Goal: Task Accomplishment & Management: Use online tool/utility

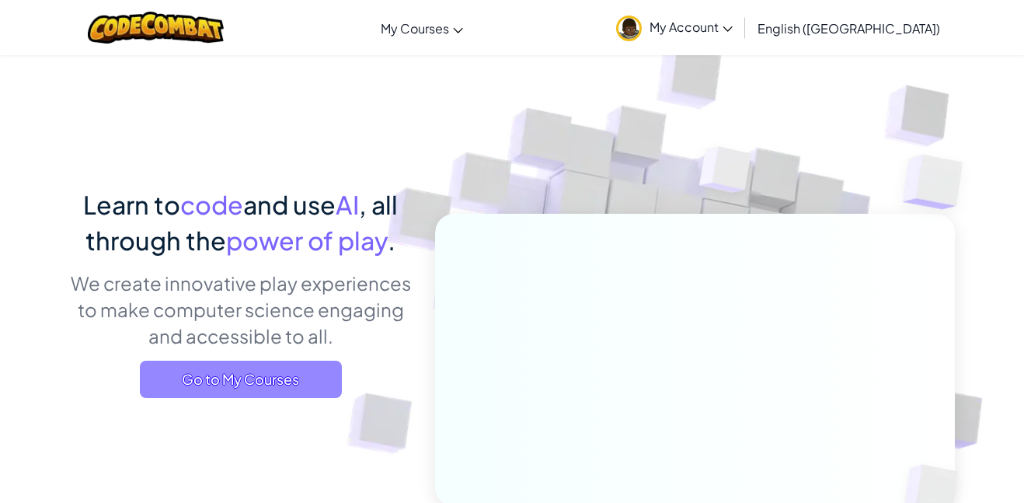
click at [247, 367] on span "Go to My Courses" at bounding box center [241, 378] width 202 height 37
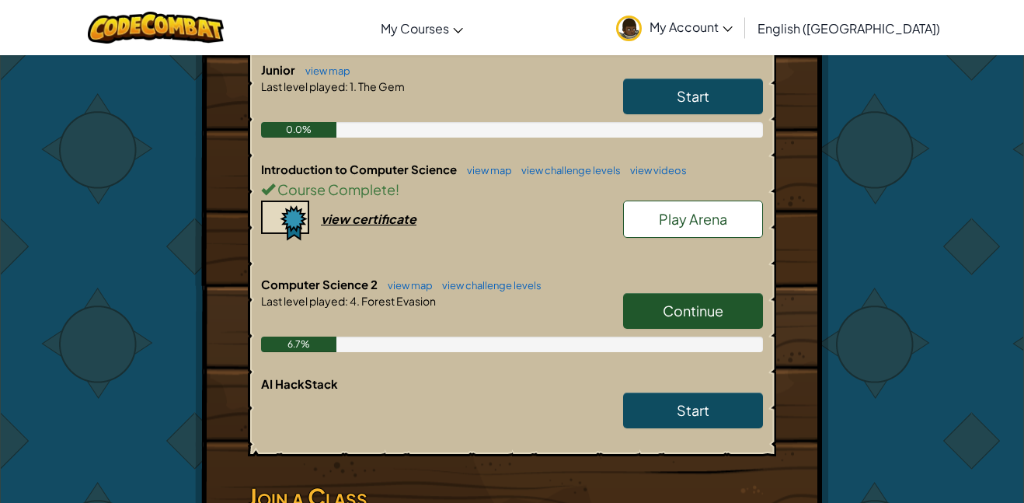
scroll to position [388, 0]
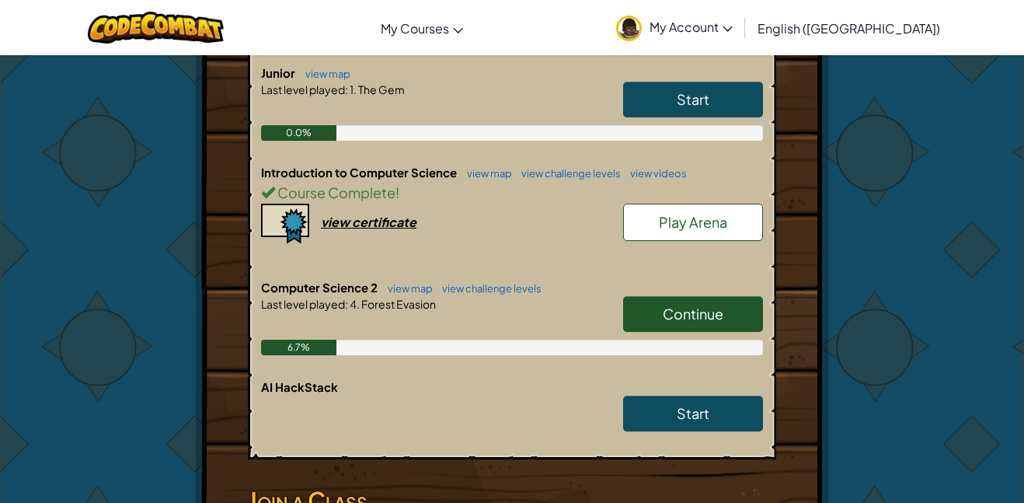
click at [729, 296] on link "Continue" at bounding box center [693, 314] width 140 height 36
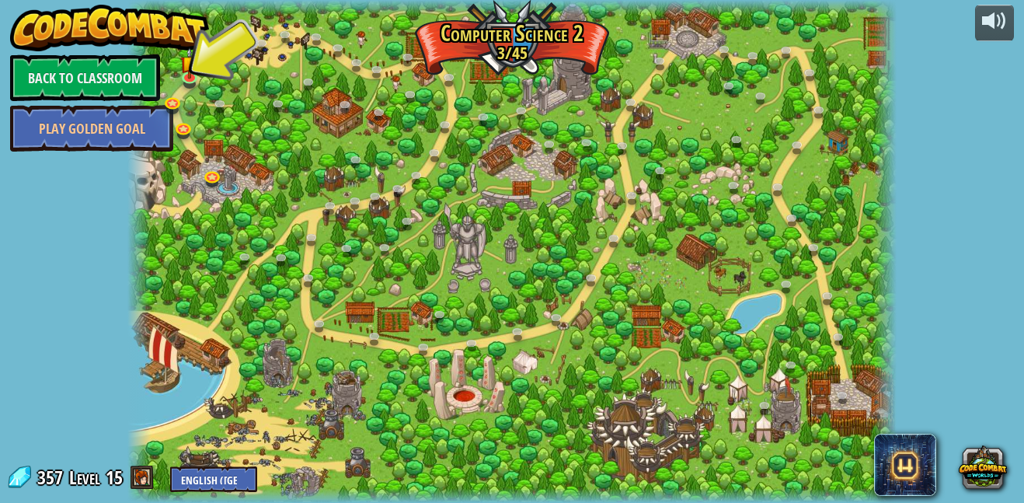
click at [179, 66] on div at bounding box center [511, 251] width 769 height 503
click at [181, 68] on img at bounding box center [189, 55] width 18 height 42
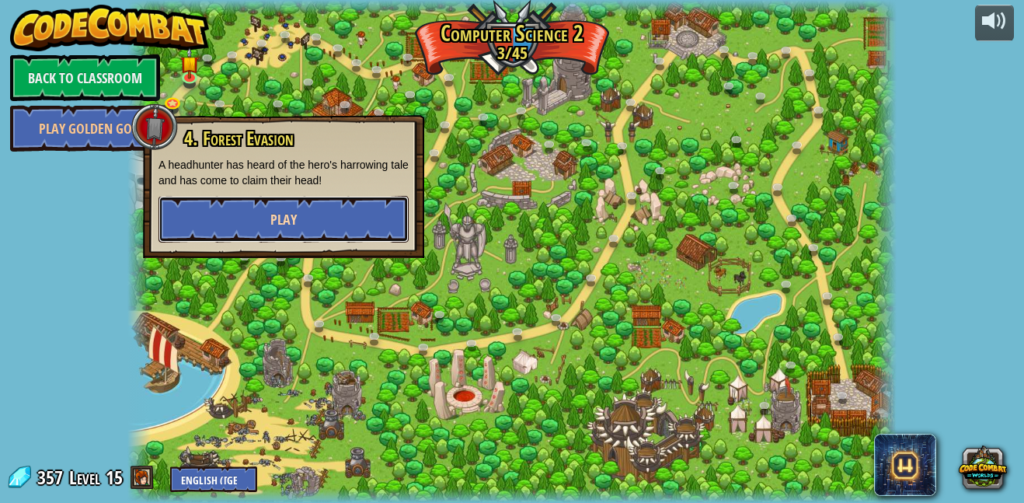
click at [215, 219] on button "Play" at bounding box center [283, 219] width 250 height 47
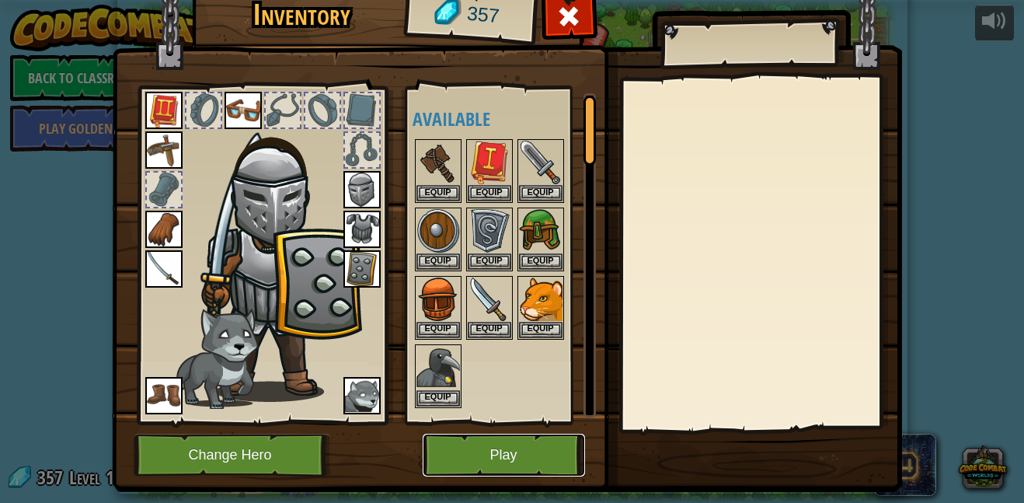
click at [552, 465] on button "Play" at bounding box center [504, 455] width 162 height 43
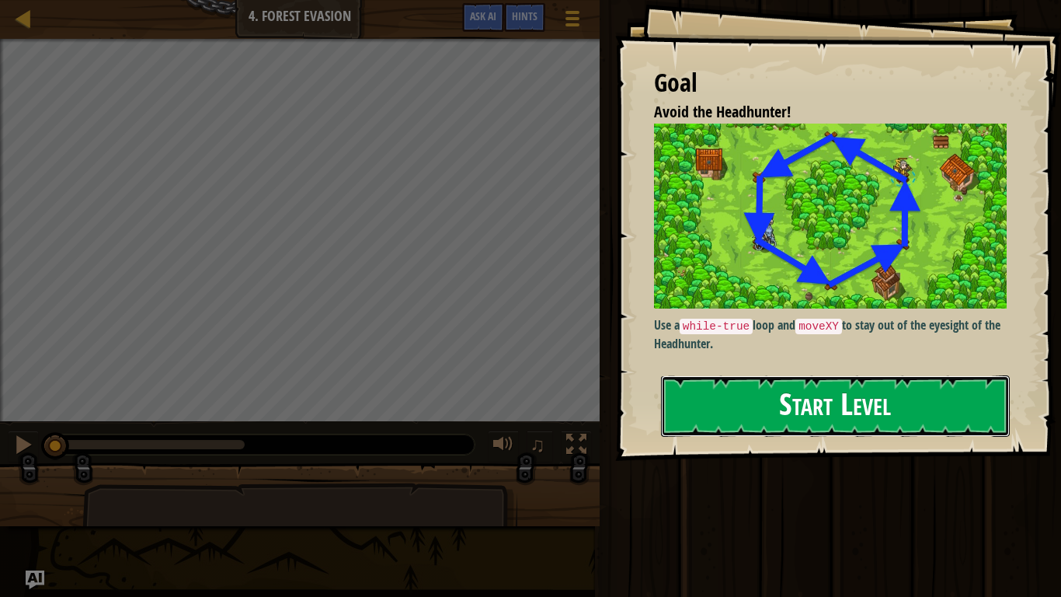
click at [827, 398] on button "Start Level" at bounding box center [835, 405] width 349 height 61
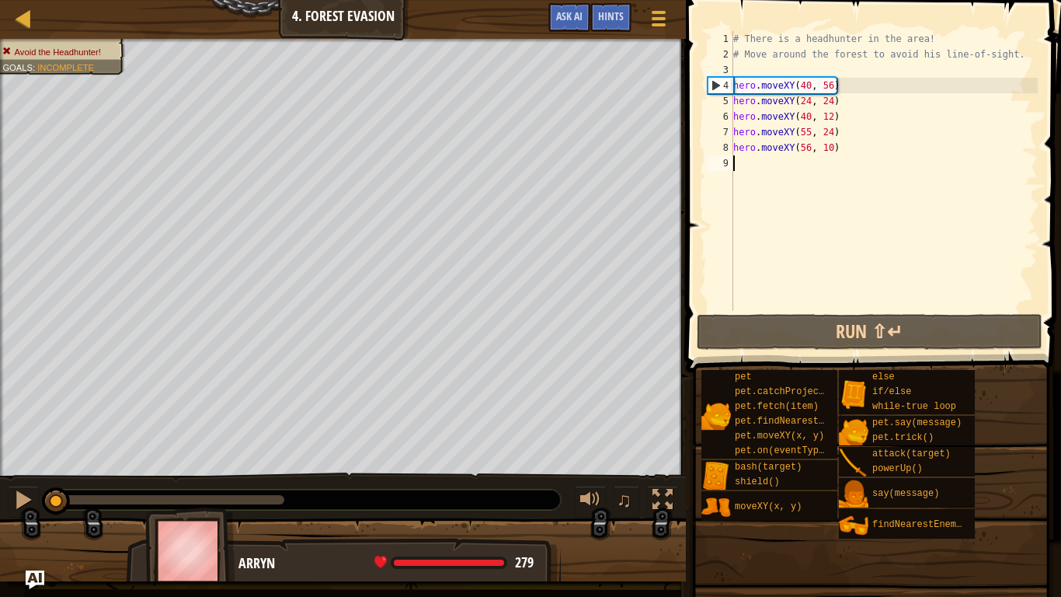
click at [831, 98] on div "# There is a headhunter in the area! # Move around the forest to avoid his line…" at bounding box center [884, 186] width 308 height 311
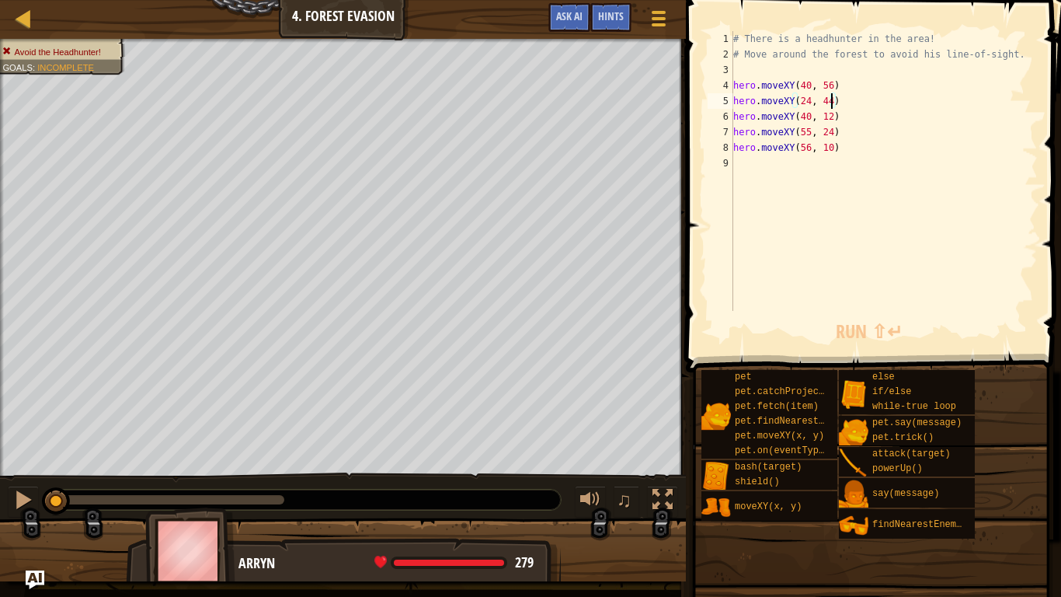
scroll to position [7, 14]
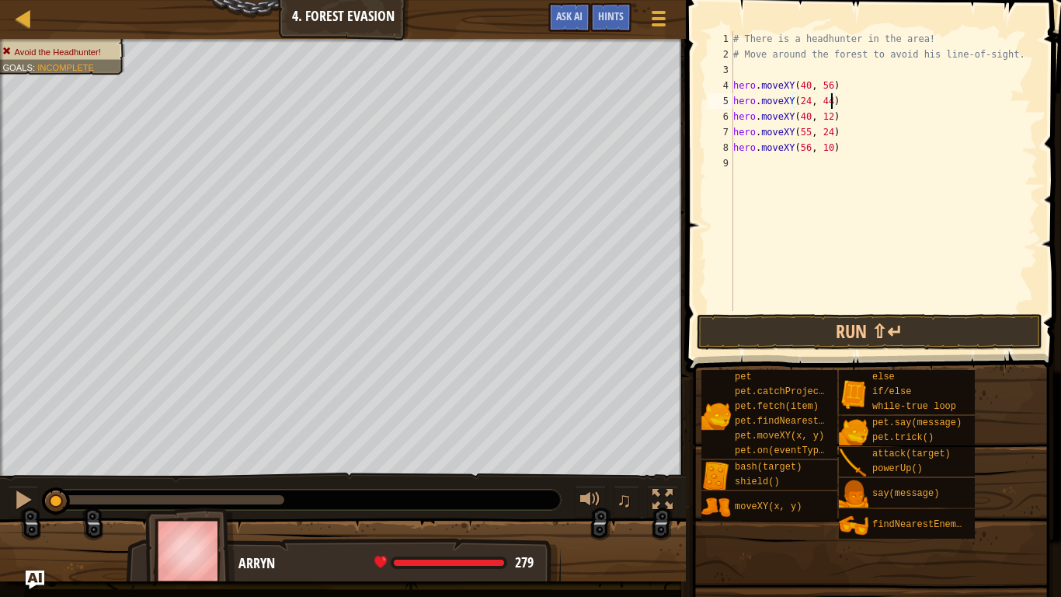
click at [808, 113] on div "# There is a headhunter in the area! # Move around the forest to avoid his line…" at bounding box center [884, 186] width 308 height 311
type textarea "hero.moveXY(24, 12)"
click at [18, 5] on div "Map Computer Science 2 4. Forest Evasion Game Menu Done Hints Ask AI" at bounding box center [343, 19] width 686 height 39
click at [22, 10] on div at bounding box center [23, 18] width 19 height 19
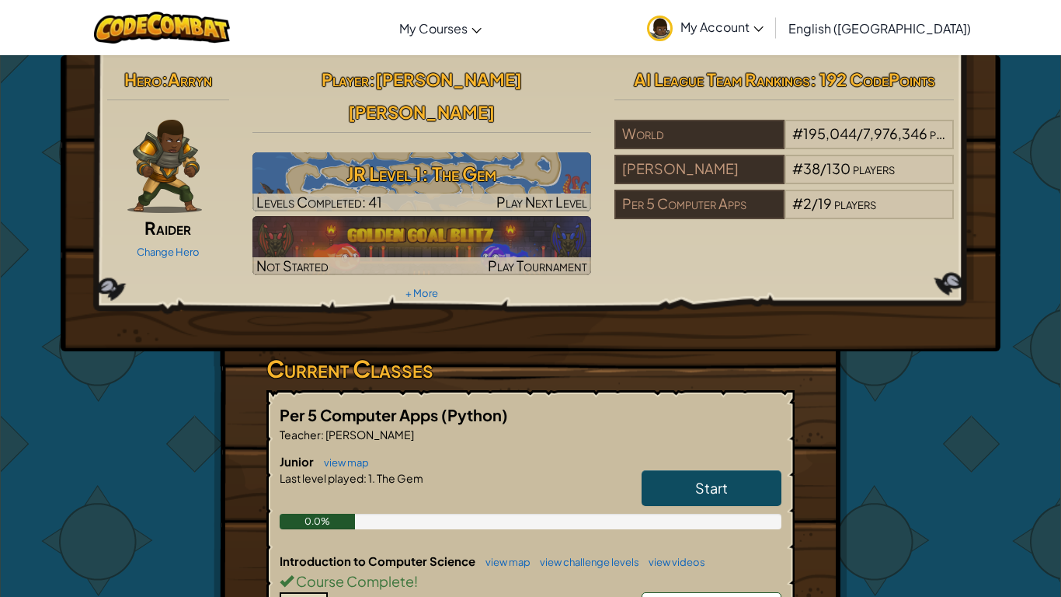
click at [75, 75] on div "Hero : [PERSON_NAME] Change Hero Player : [PERSON_NAME] [PERSON_NAME] JR Level …" at bounding box center [531, 203] width 940 height 296
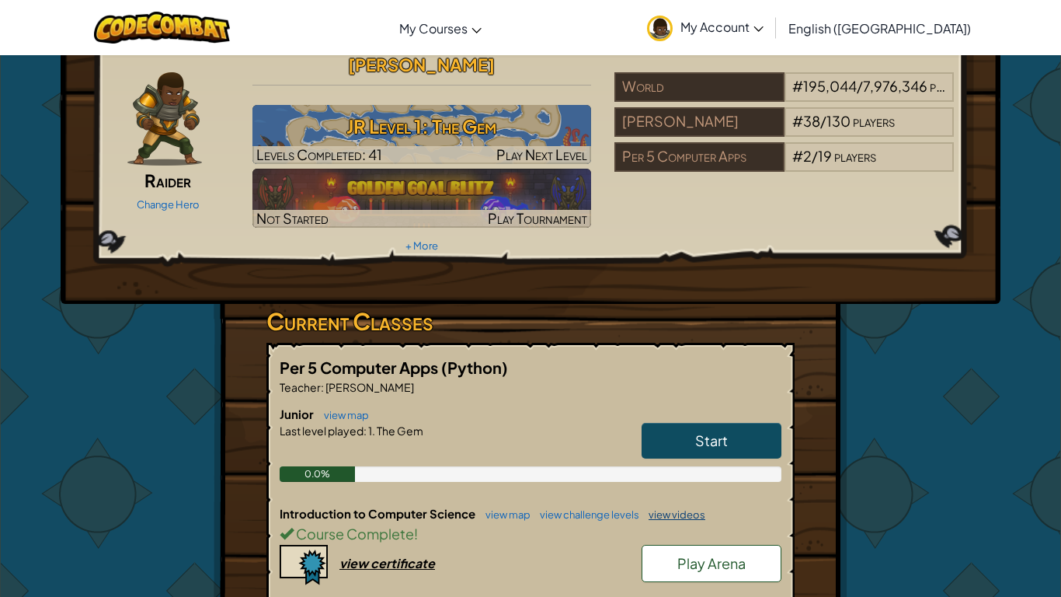
scroll to position [52, 0]
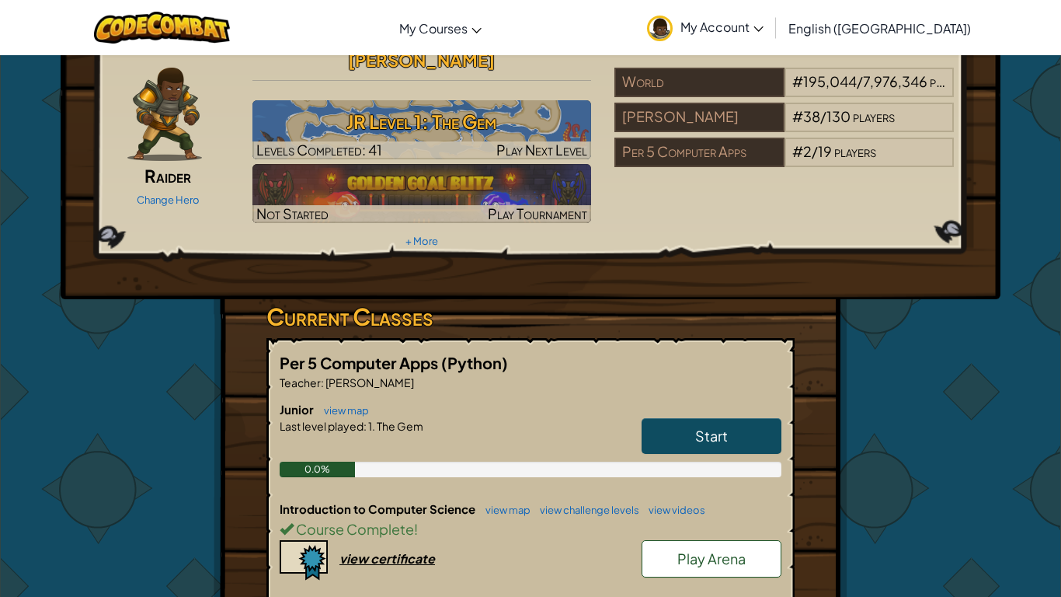
click at [703, 502] on link "Play Arena" at bounding box center [712, 558] width 140 height 37
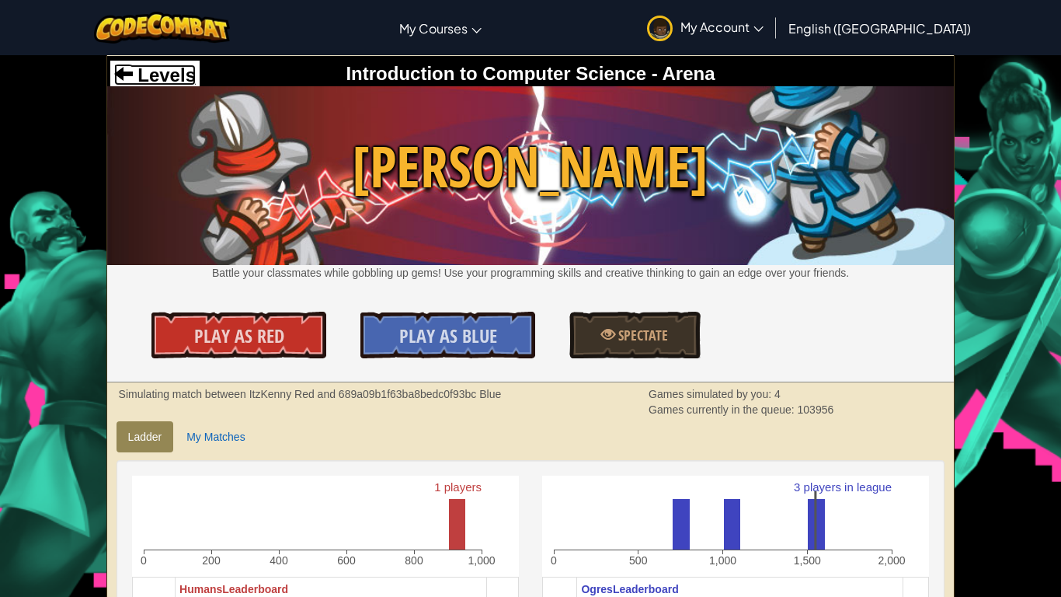
click at [177, 77] on span "Levels" at bounding box center [164, 74] width 63 height 21
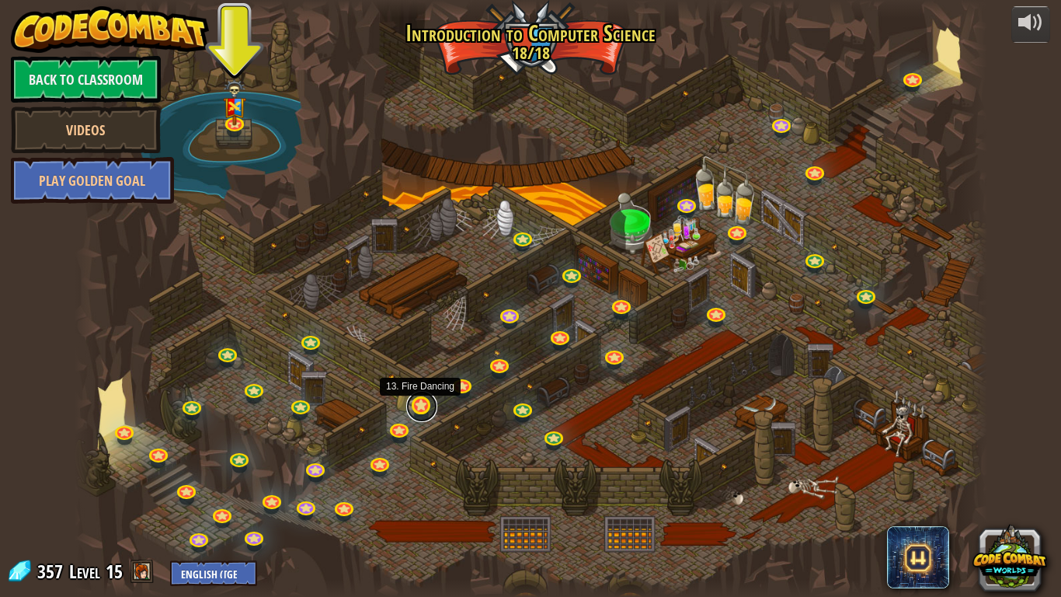
click at [415, 409] on link at bounding box center [421, 406] width 31 height 31
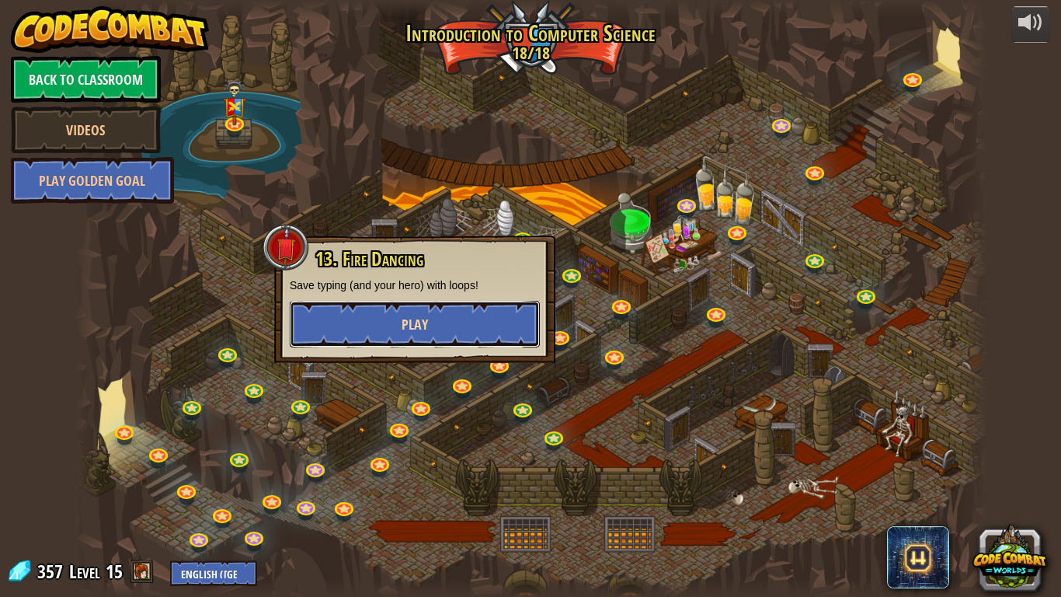
click at [396, 319] on button "Play" at bounding box center [415, 324] width 250 height 47
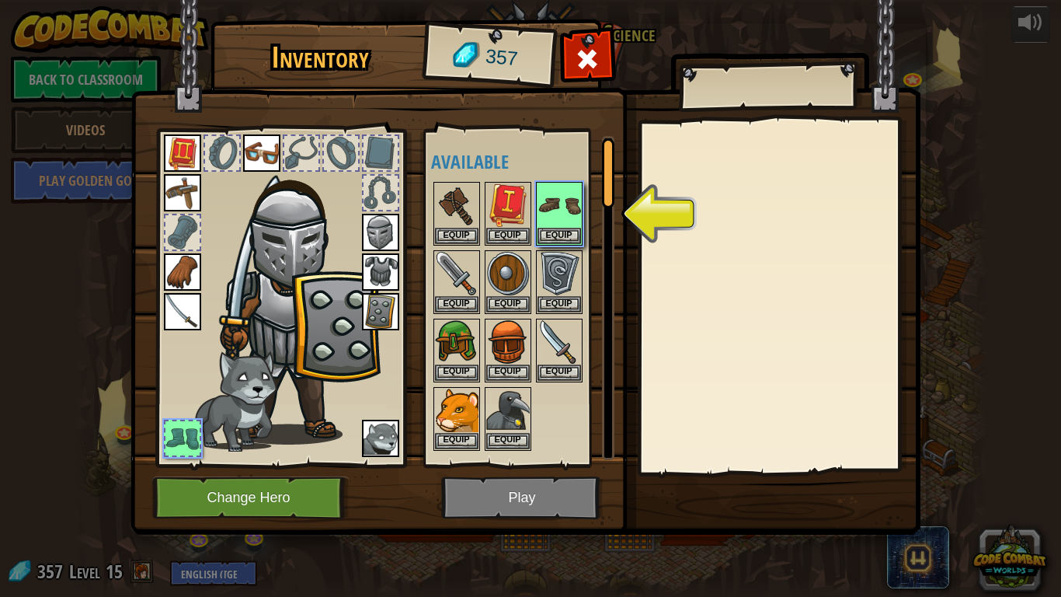
click at [482, 500] on img at bounding box center [526, 252] width 790 height 564
click at [560, 232] on button "Equip" at bounding box center [560, 235] width 44 height 16
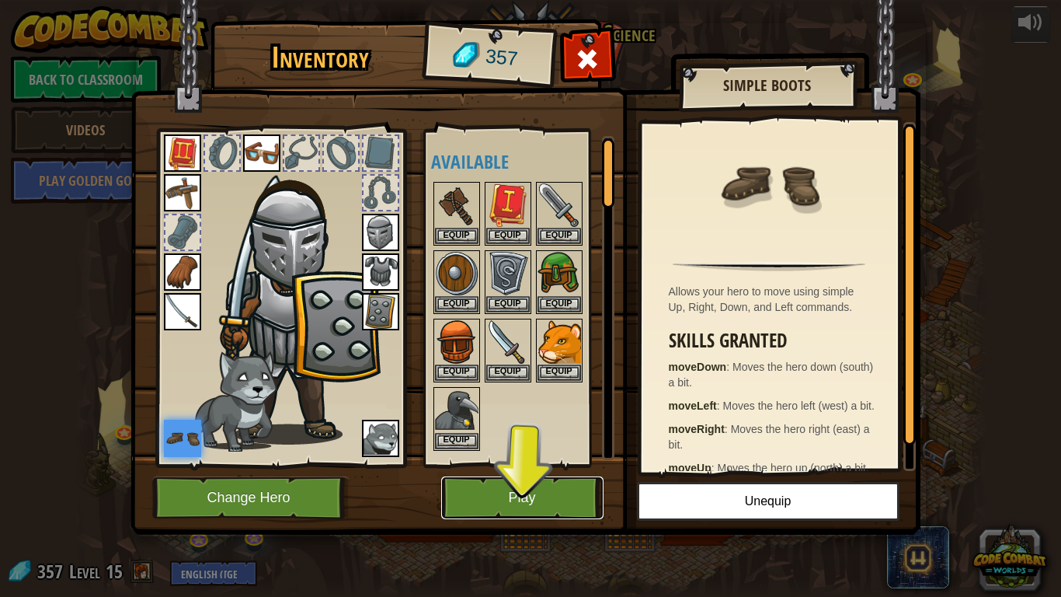
click at [566, 502] on button "Play" at bounding box center [522, 497] width 162 height 43
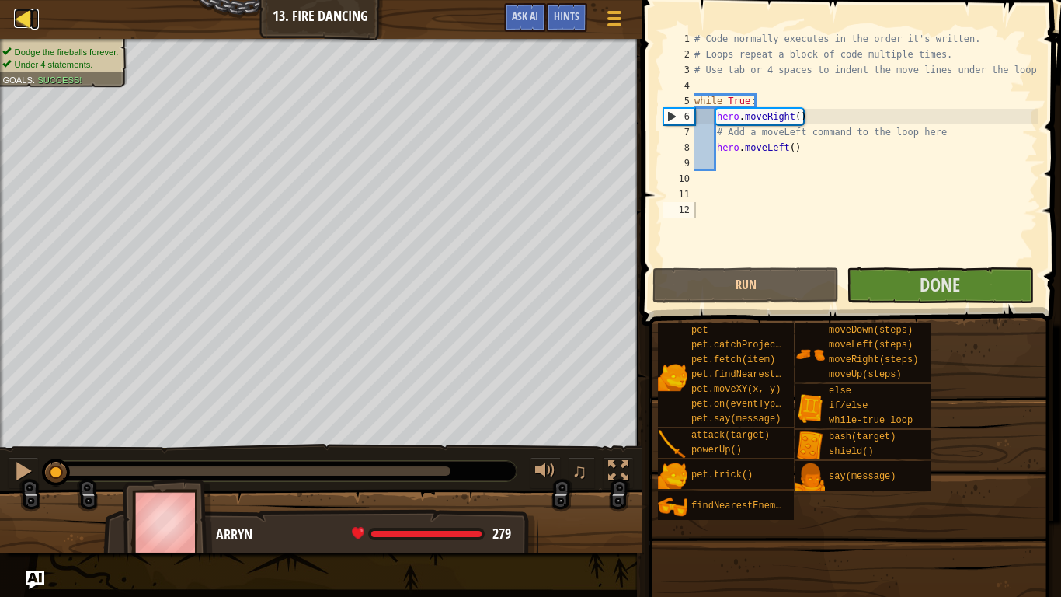
click at [33, 20] on link "Map" at bounding box center [35, 19] width 8 height 21
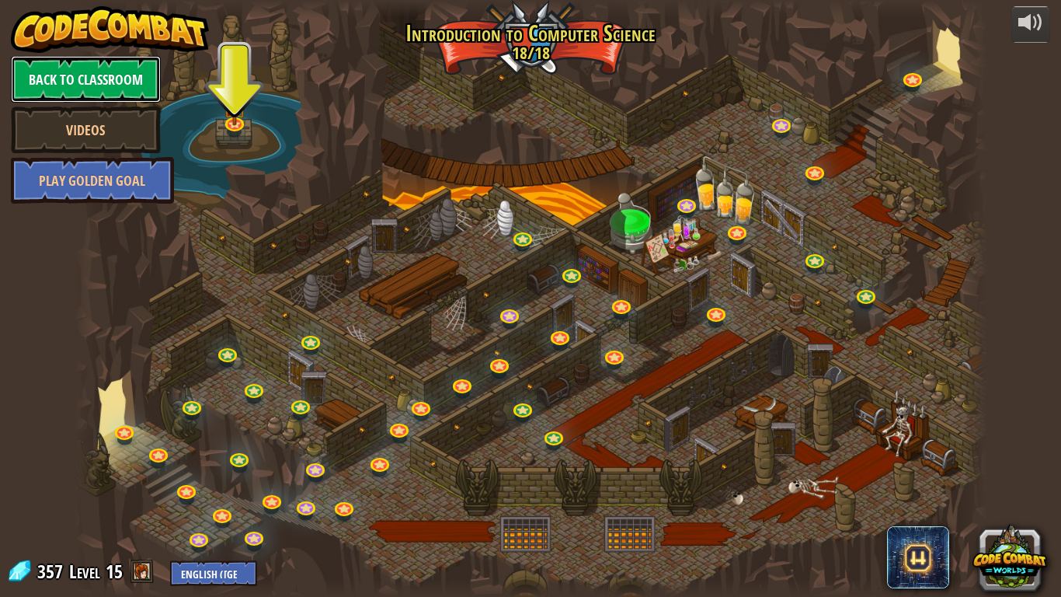
click at [77, 82] on link "Back to Classroom" at bounding box center [86, 79] width 150 height 47
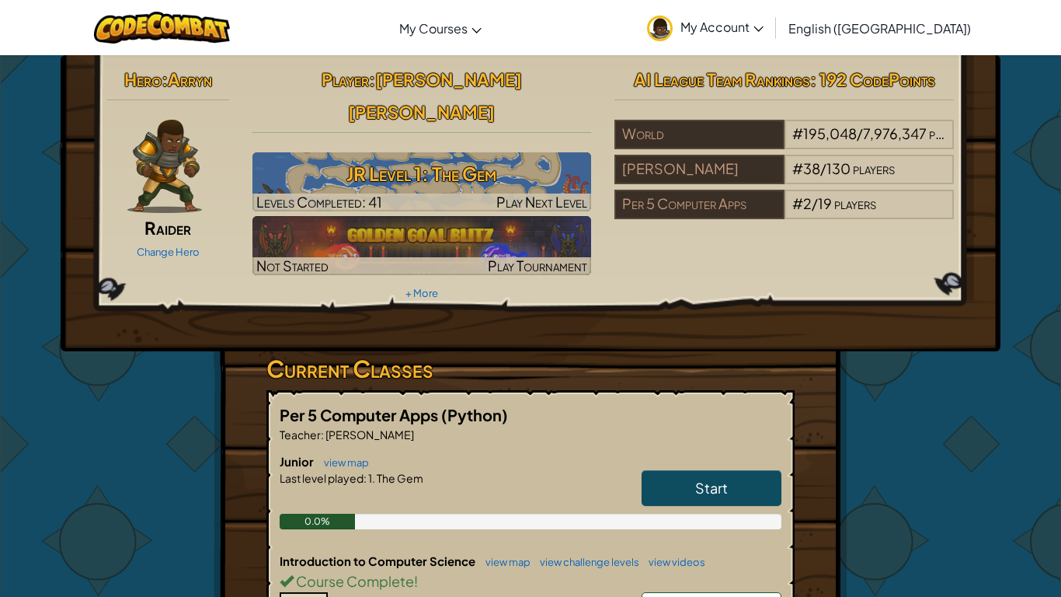
click at [77, 82] on div "Hero : [PERSON_NAME] Change Hero Player : [PERSON_NAME] [PERSON_NAME] JR Level …" at bounding box center [531, 203] width 940 height 296
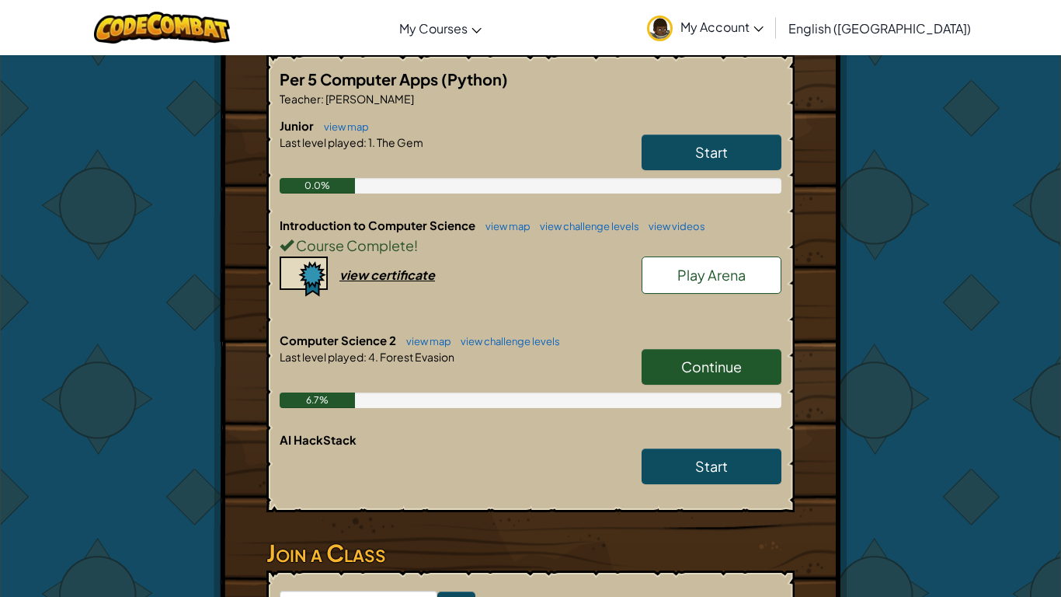
scroll to position [343, 0]
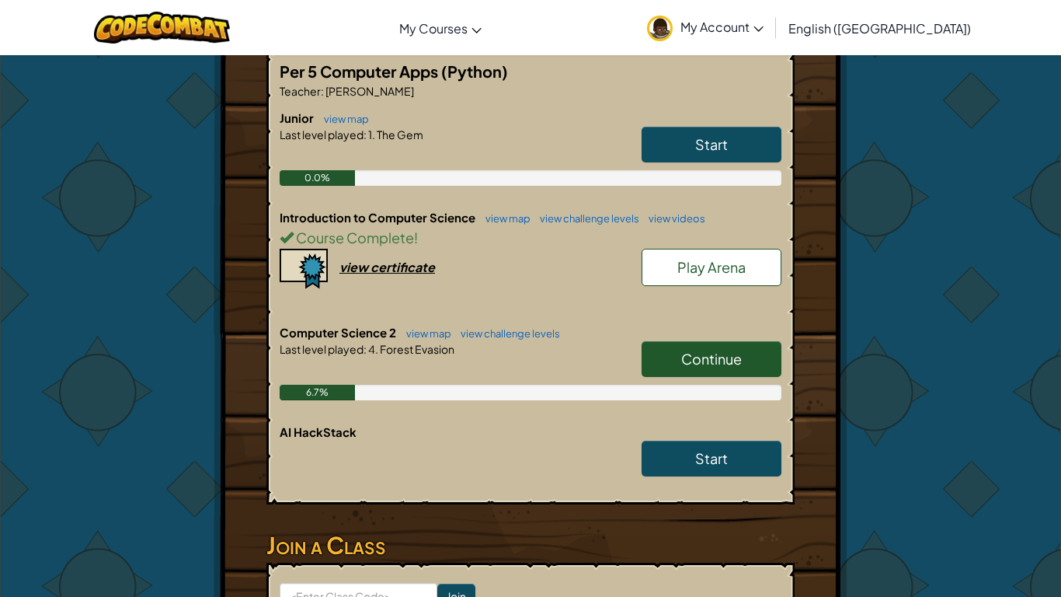
click at [716, 343] on link "Continue" at bounding box center [712, 359] width 140 height 36
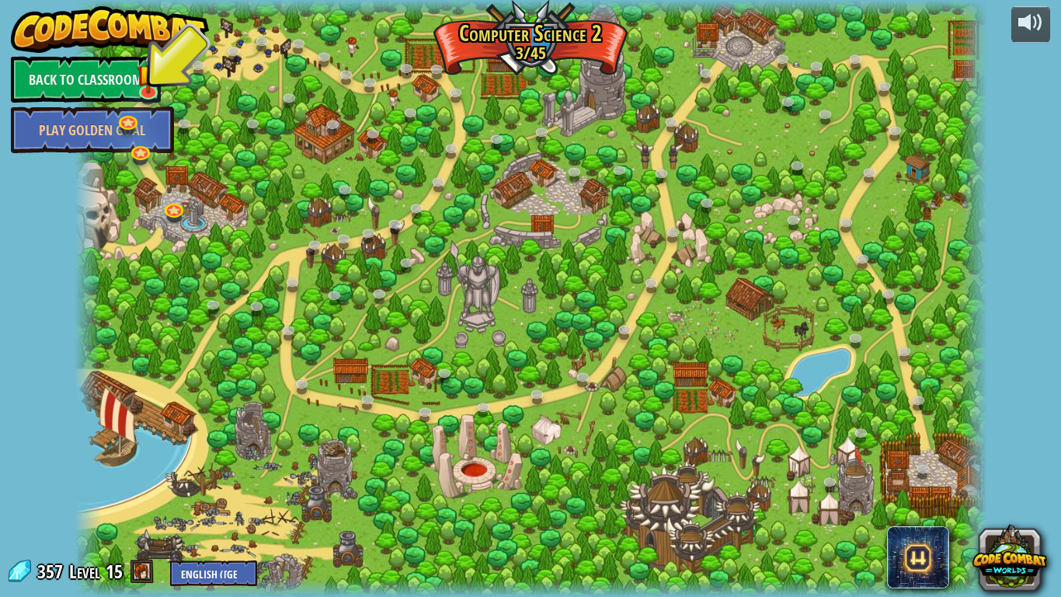
click at [716, 343] on div at bounding box center [531, 298] width 913 height 597
click at [149, 86] on img at bounding box center [148, 63] width 23 height 53
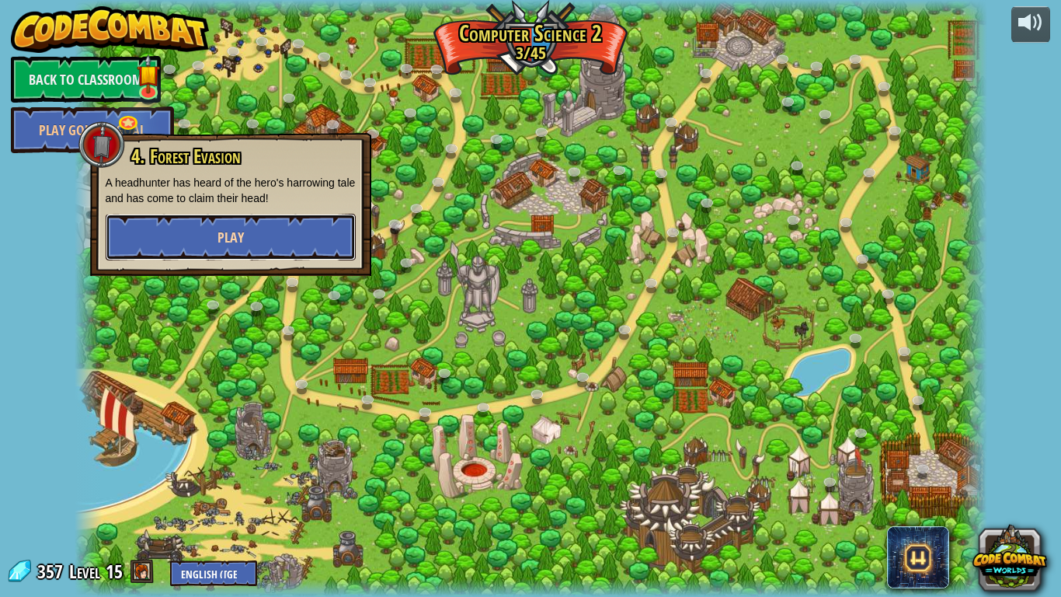
click at [307, 224] on button "Play" at bounding box center [231, 237] width 250 height 47
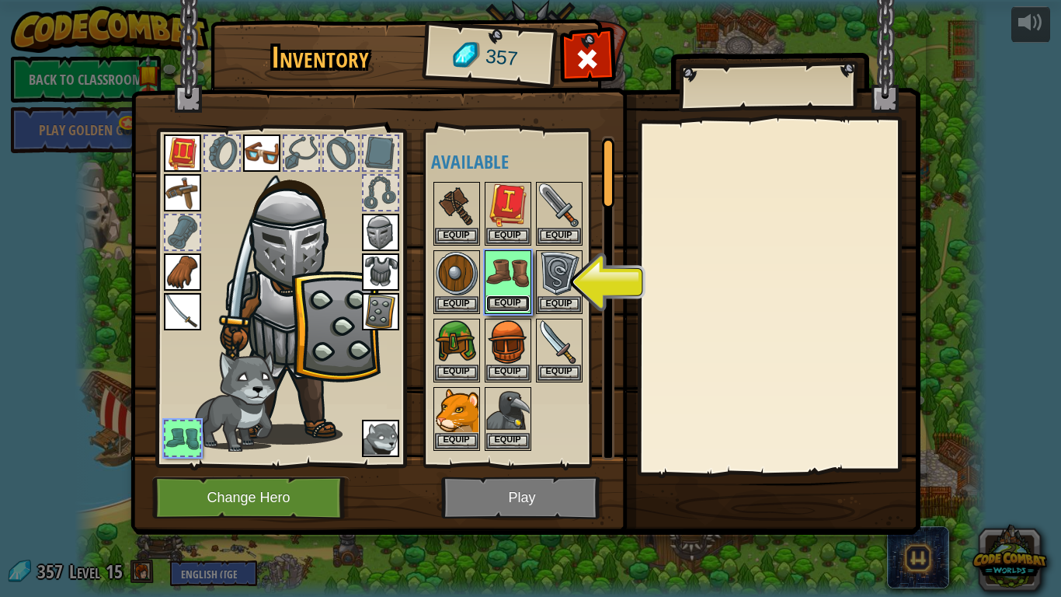
click at [494, 307] on button "Equip" at bounding box center [508, 303] width 44 height 16
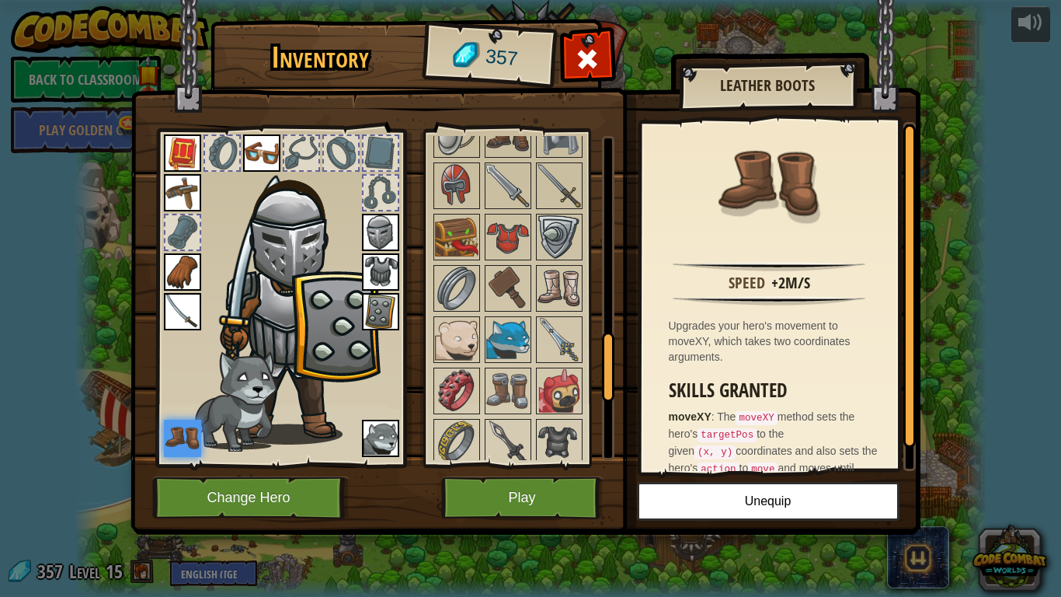
scroll to position [969, 0]
click at [556, 295] on img at bounding box center [560, 287] width 44 height 44
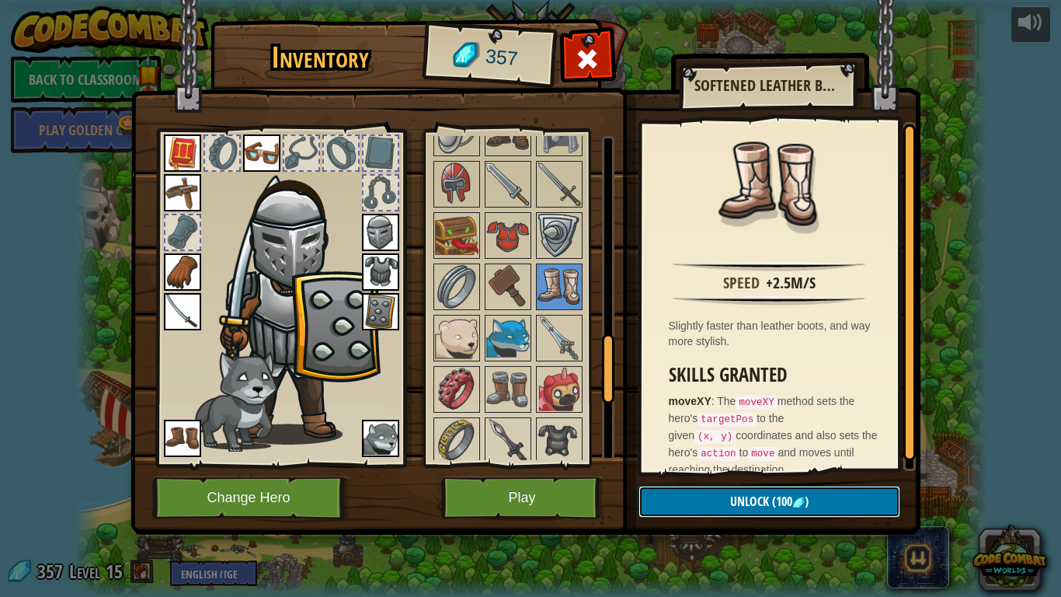
click at [781, 502] on span "(100" at bounding box center [780, 501] width 23 height 17
click at [517, 381] on img at bounding box center [508, 389] width 44 height 44
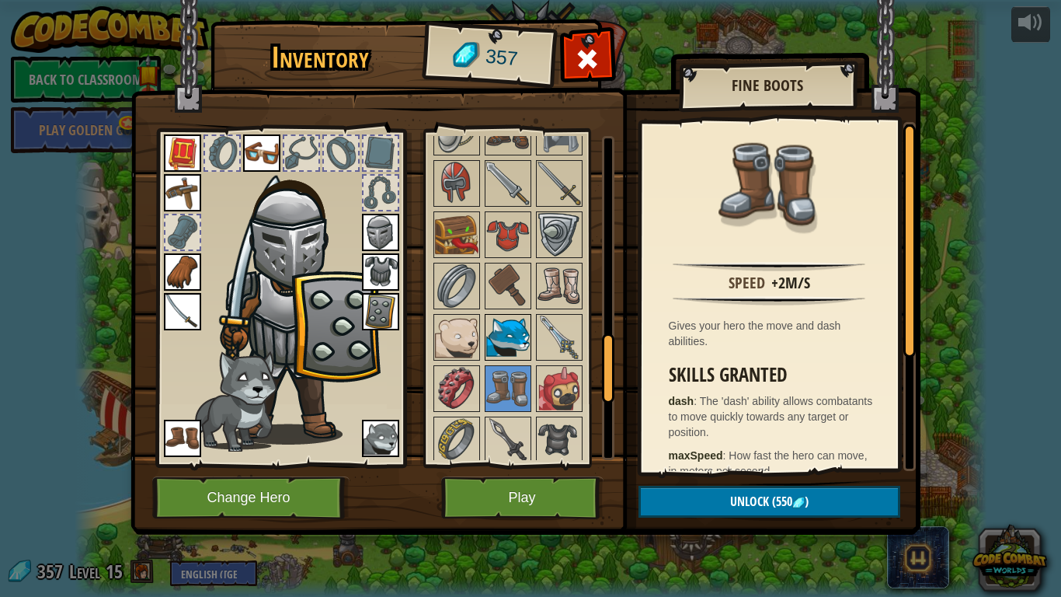
scroll to position [962, 0]
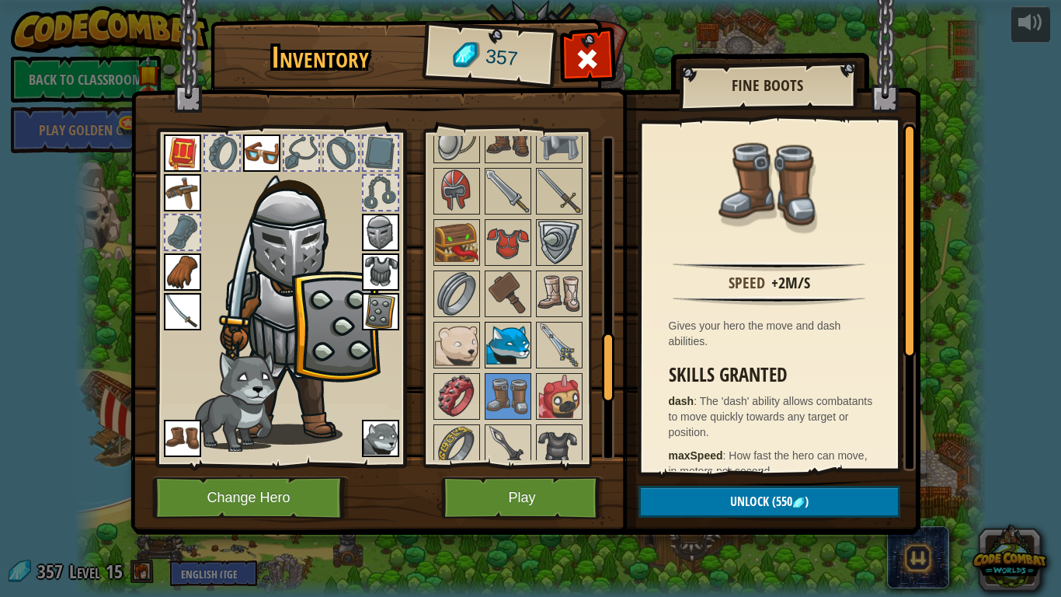
click at [498, 217] on div at bounding box center [522, 242] width 183 height 1077
click at [504, 236] on img at bounding box center [508, 243] width 44 height 44
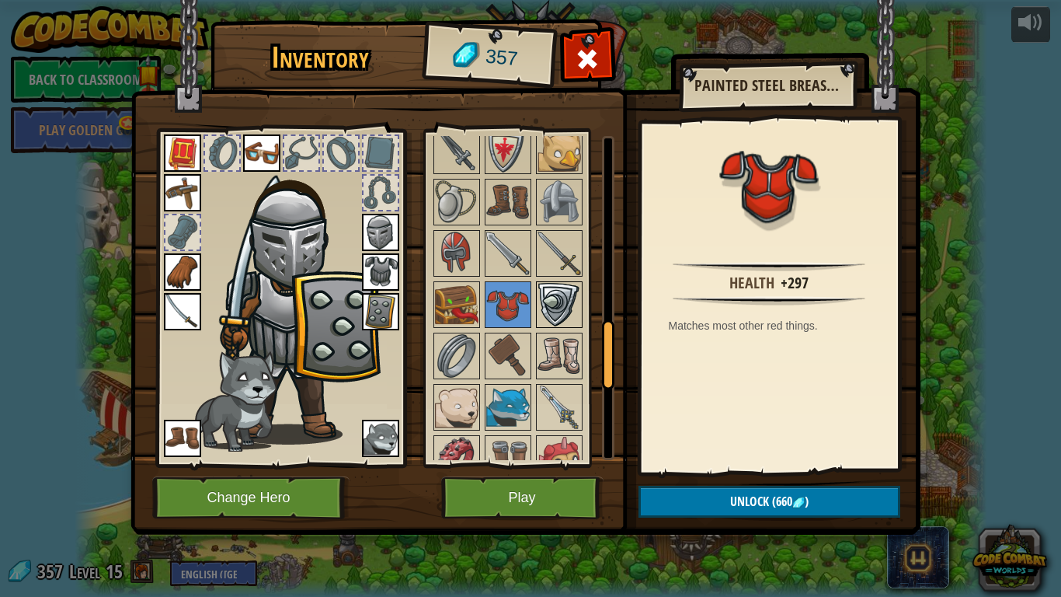
scroll to position [897, 0]
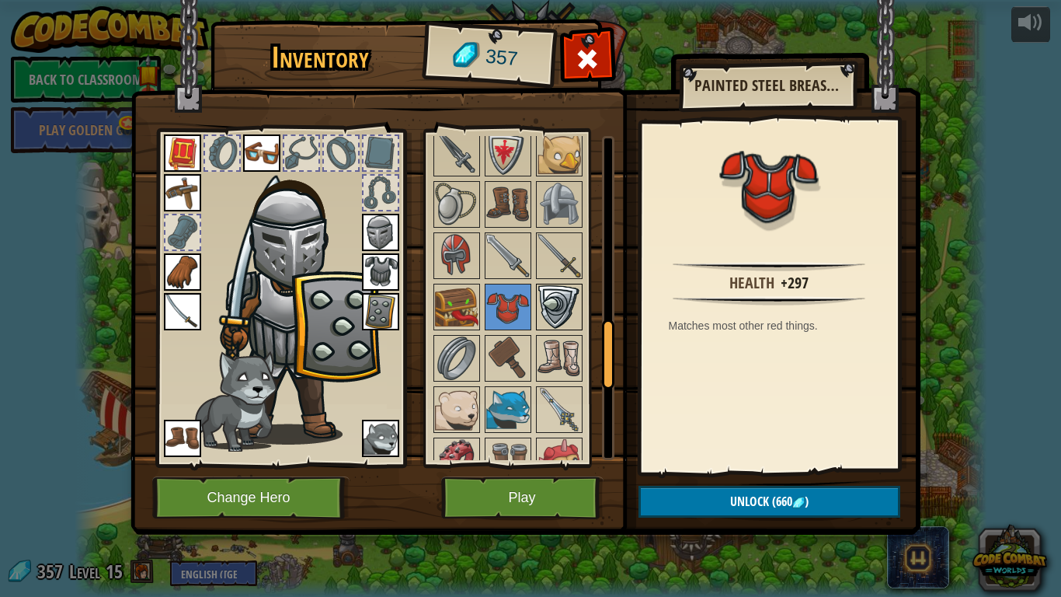
click at [575, 312] on img at bounding box center [560, 307] width 44 height 44
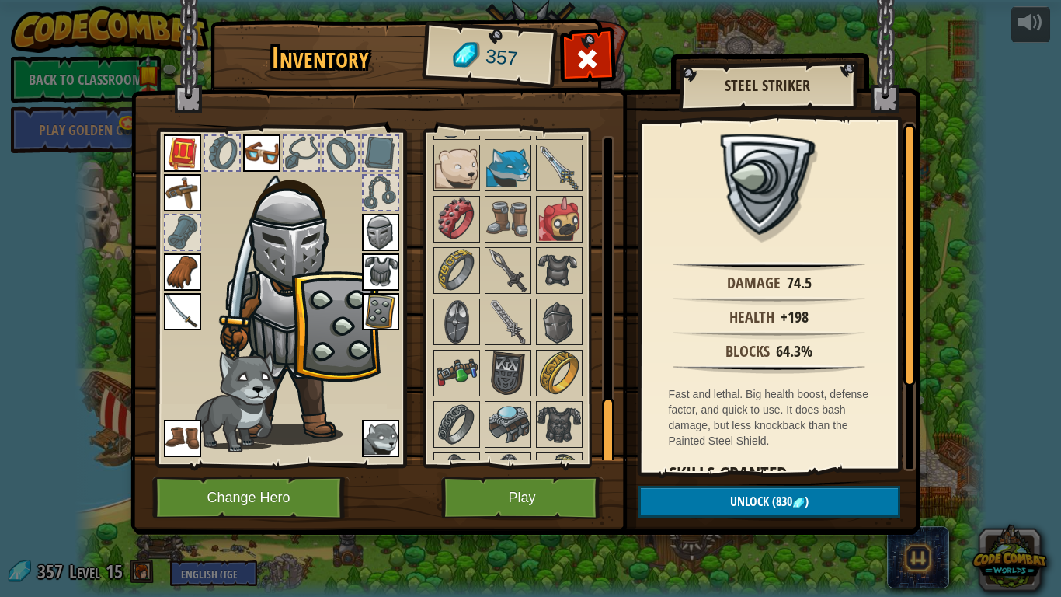
scroll to position [1283, 0]
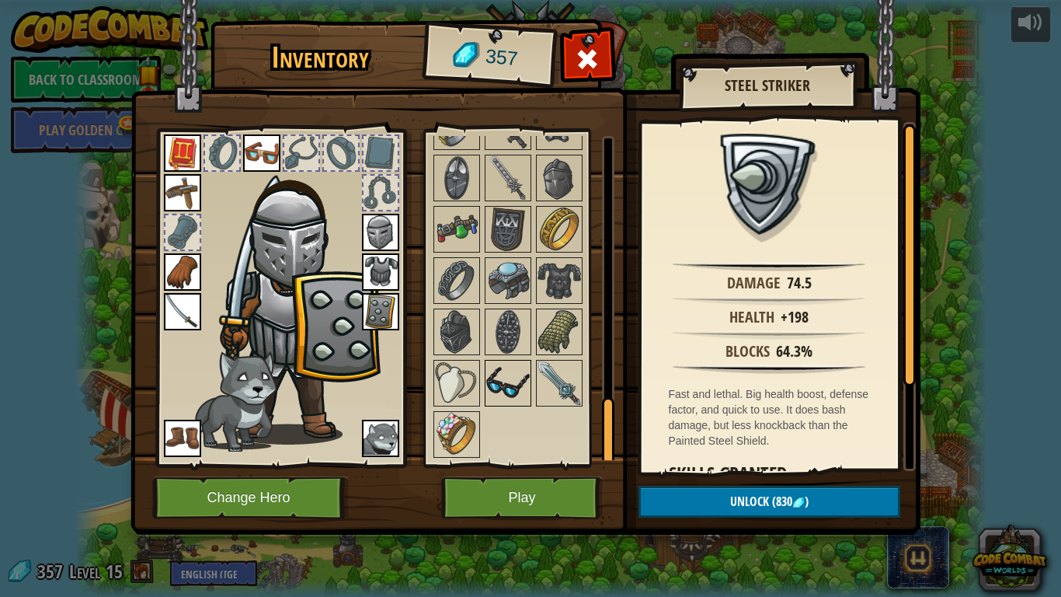
click at [510, 394] on img at bounding box center [508, 383] width 44 height 44
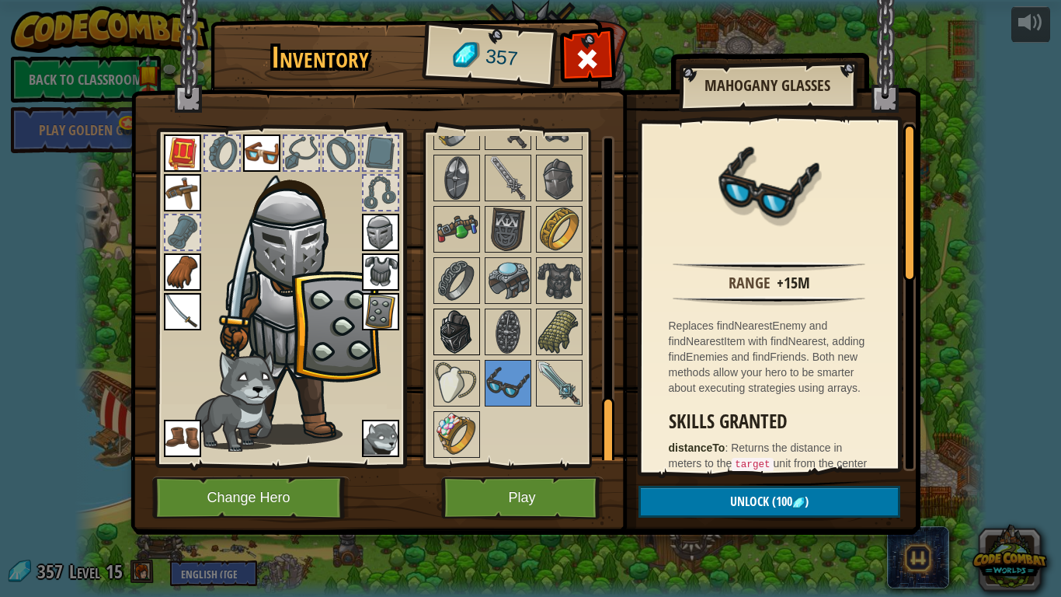
click at [458, 326] on img at bounding box center [457, 332] width 44 height 44
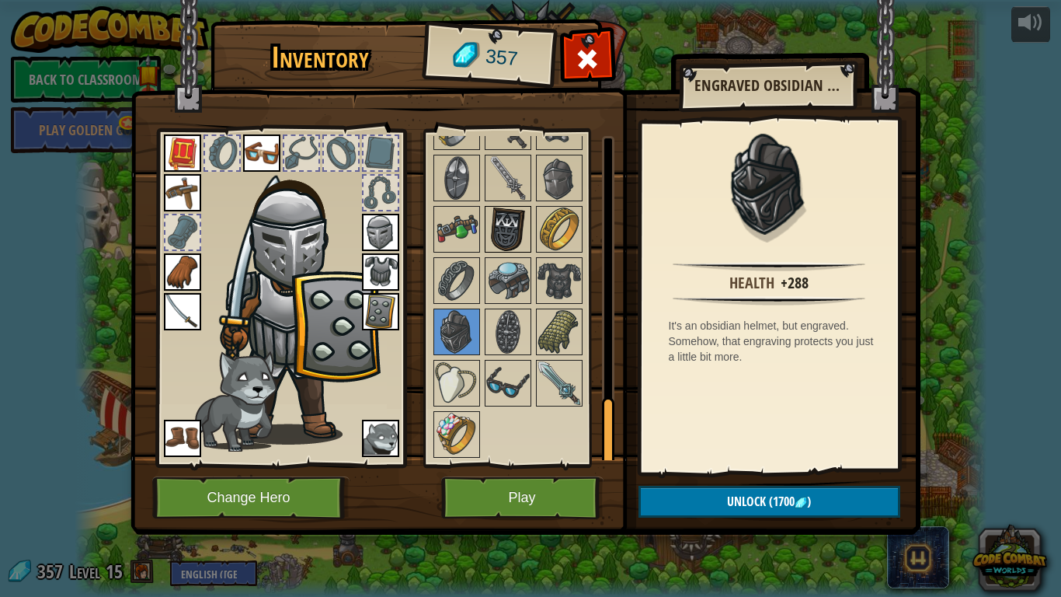
click at [519, 237] on img at bounding box center [508, 229] width 44 height 44
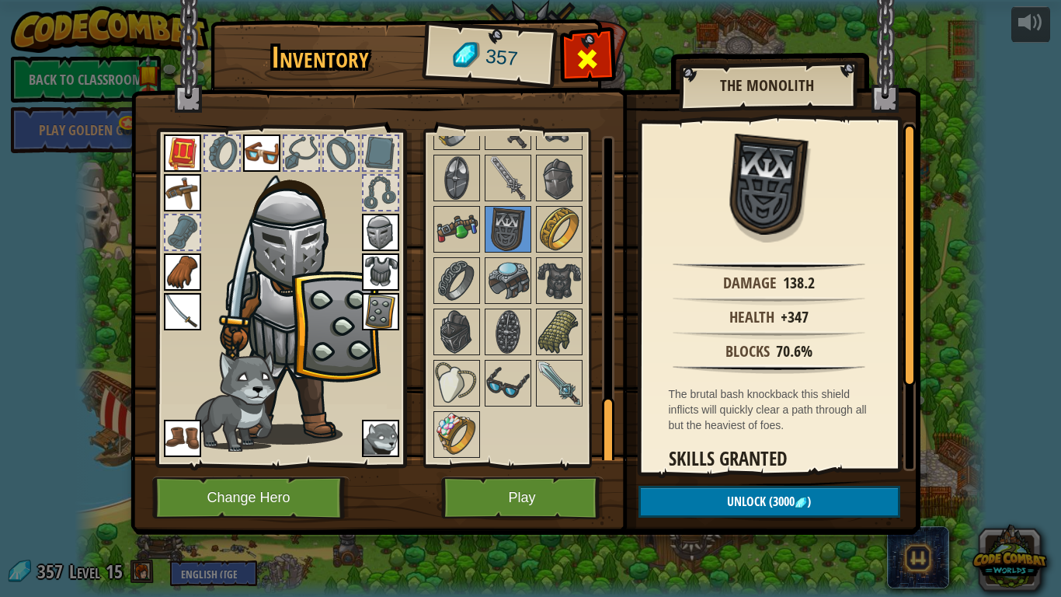
click at [602, 59] on div at bounding box center [587, 63] width 49 height 49
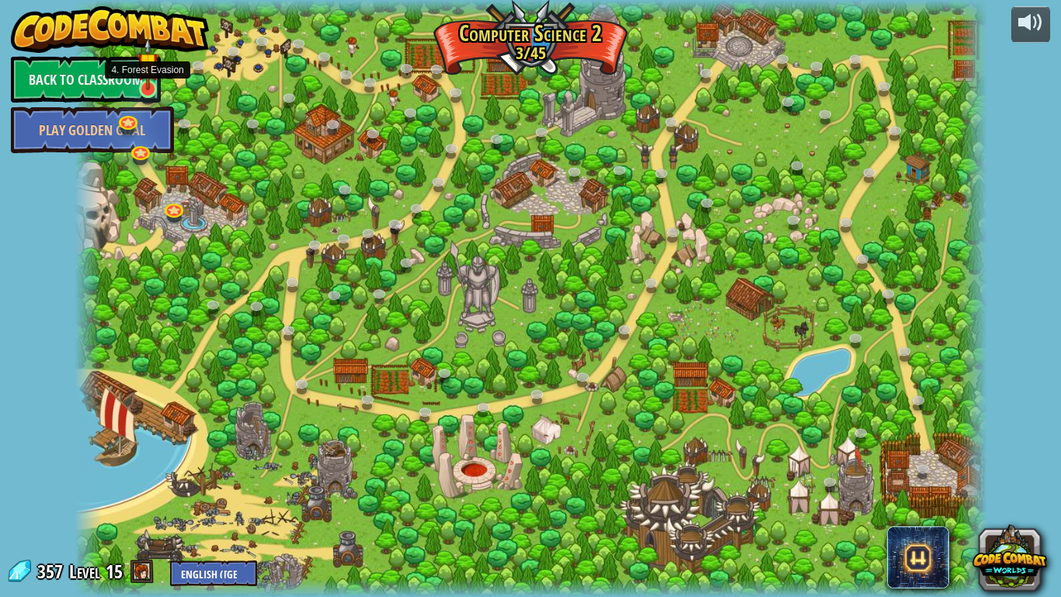
click at [141, 89] on img at bounding box center [148, 63] width 23 height 53
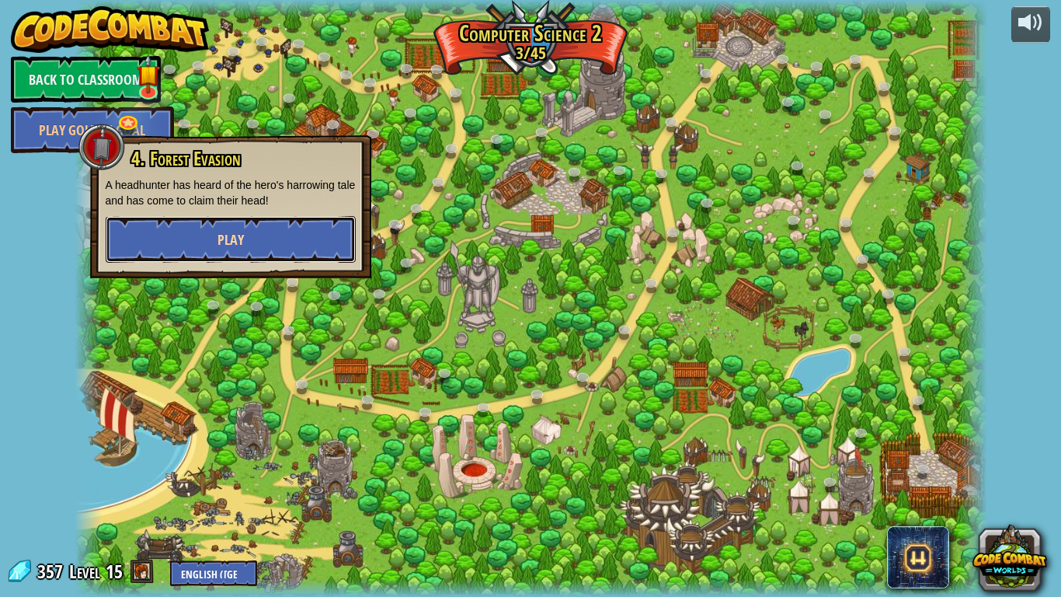
click at [283, 221] on button "Play" at bounding box center [231, 239] width 250 height 47
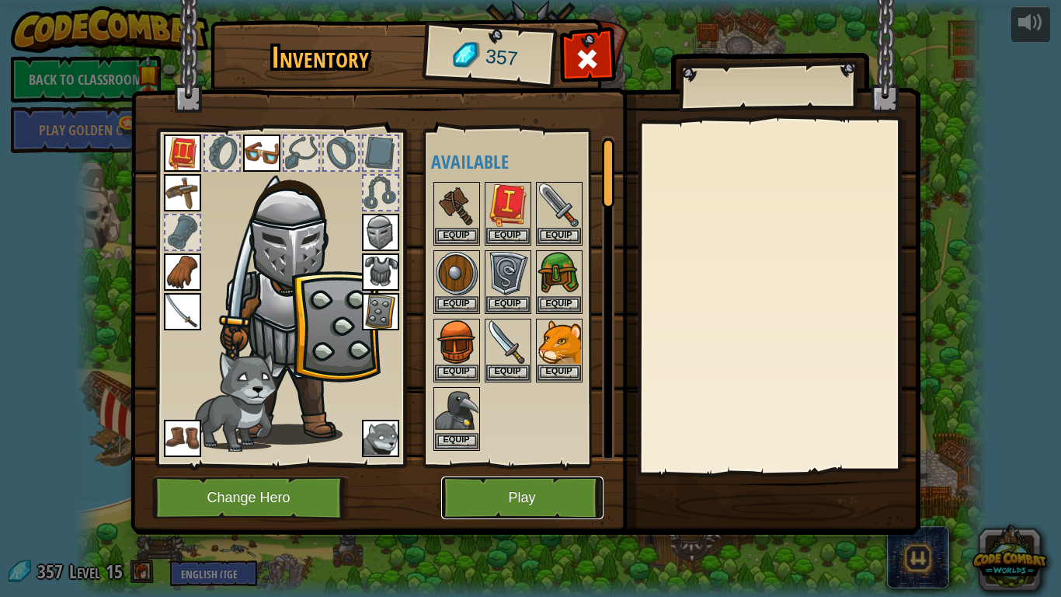
click at [513, 493] on button "Play" at bounding box center [522, 497] width 162 height 43
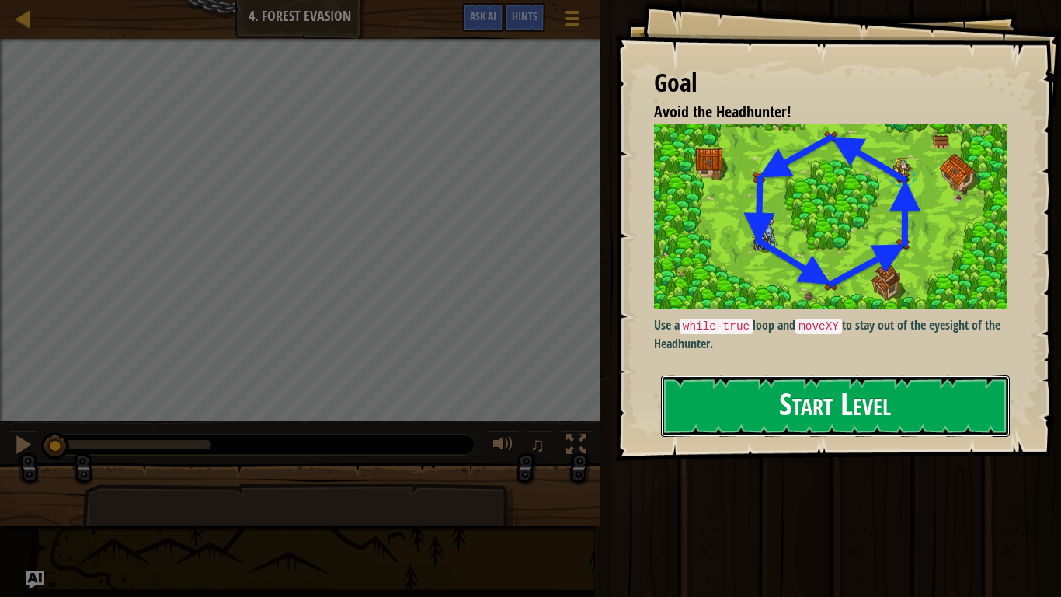
click at [674, 413] on button "Start Level" at bounding box center [835, 405] width 349 height 61
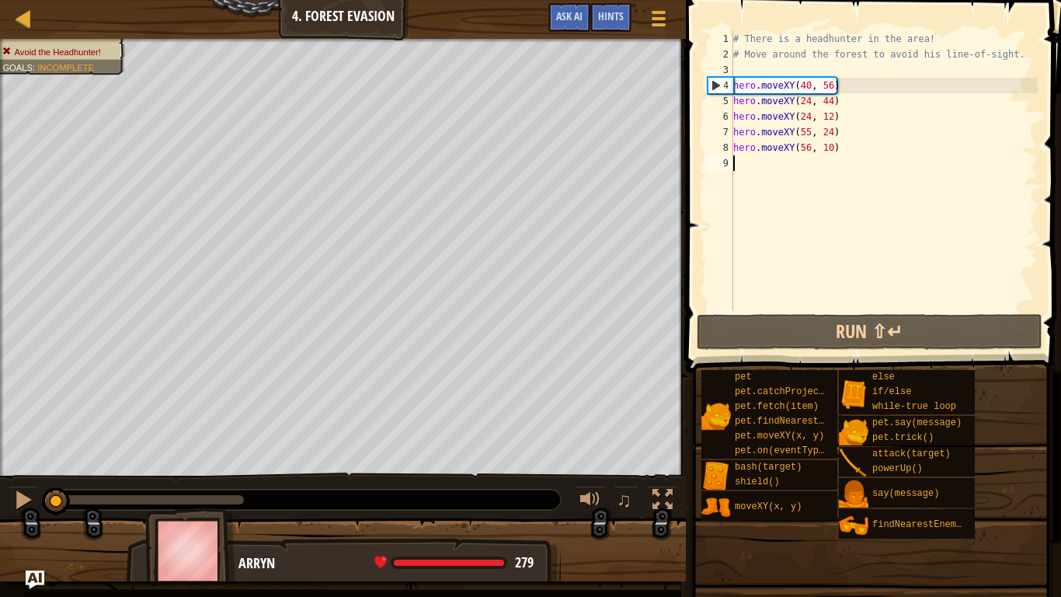
click at [832, 120] on div "# There is a headhunter in the area! # Move around the forest to avoid his line…" at bounding box center [884, 186] width 308 height 311
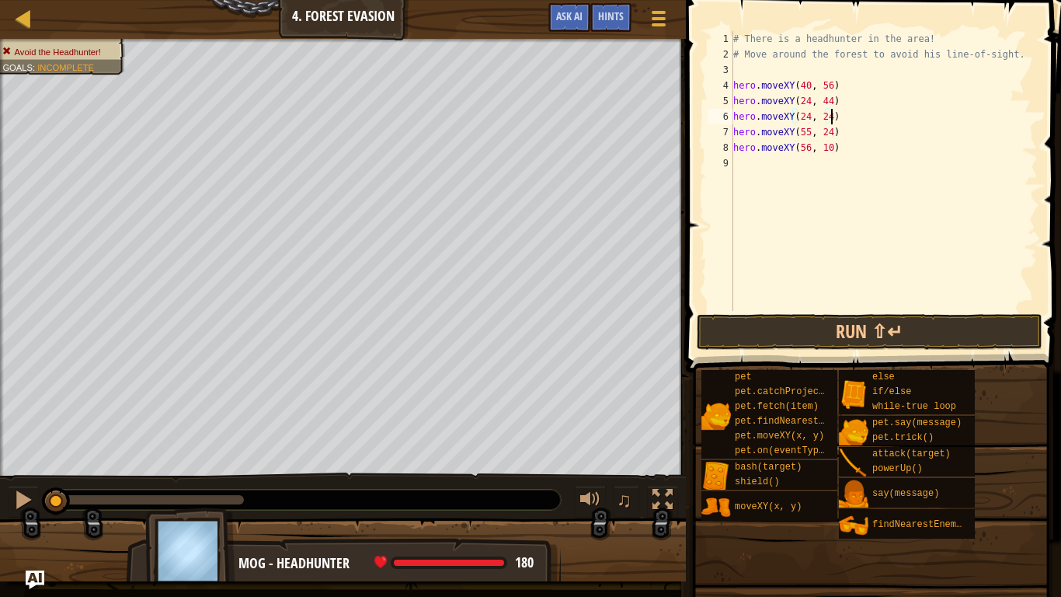
scroll to position [7, 14]
click at [832, 134] on div "# There is a headhunter in the area! # Move around the forest to avoid his line…" at bounding box center [884, 186] width 308 height 311
type textarea "hero.moveXY(40, 12)"
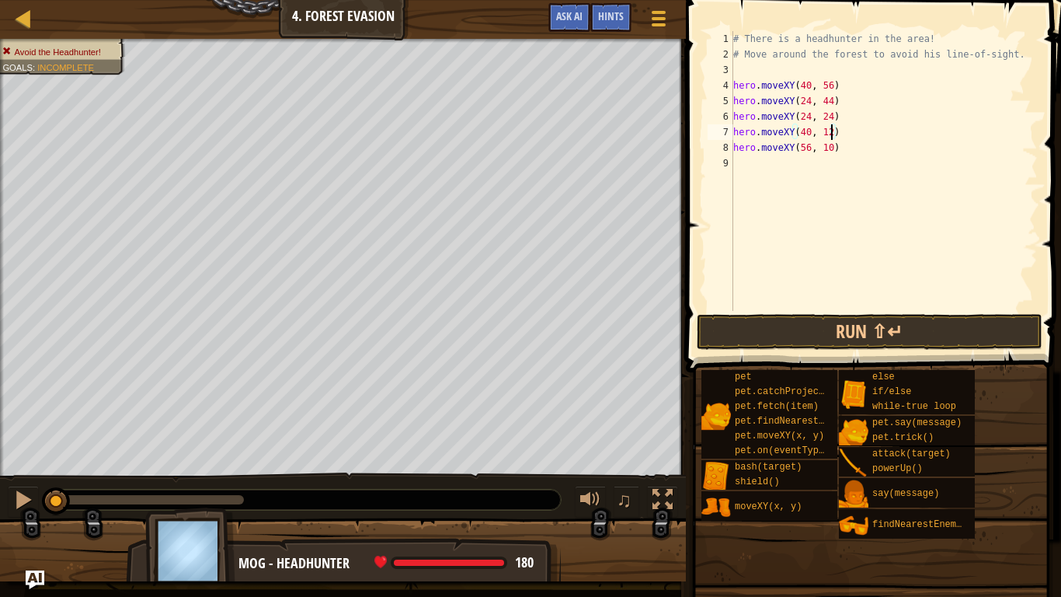
click at [833, 158] on div "# There is a headhunter in the area! # Move around the forest to avoid his line…" at bounding box center [884, 186] width 308 height 311
click at [832, 156] on div "# There is a headhunter in the area! # Move around the forest to avoid his line…" at bounding box center [884, 186] width 308 height 311
click at [830, 151] on div "# There is a headhunter in the area! # Move around the forest to avoid his line…" at bounding box center [884, 186] width 308 height 311
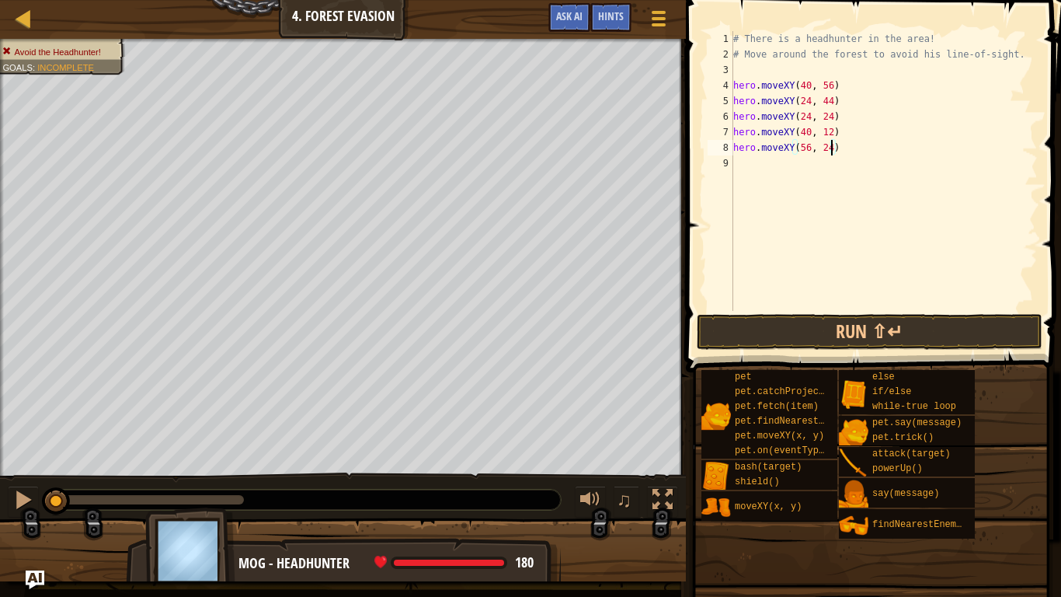
click at [729, 65] on div "3" at bounding box center [721, 70] width 26 height 16
type textarea "hero.moveXY(40, 56)"
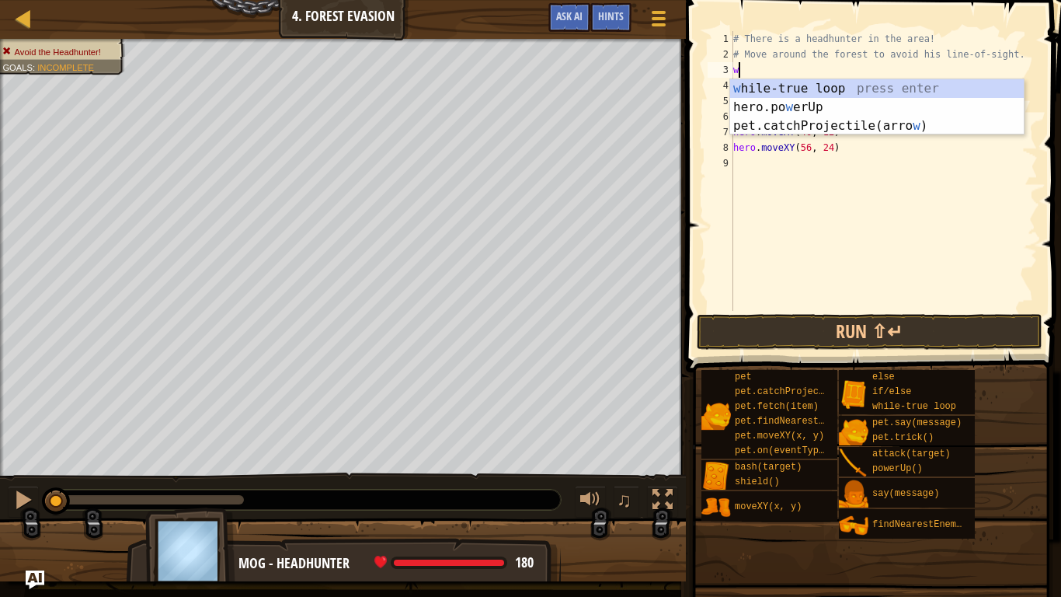
type textarea "wh"
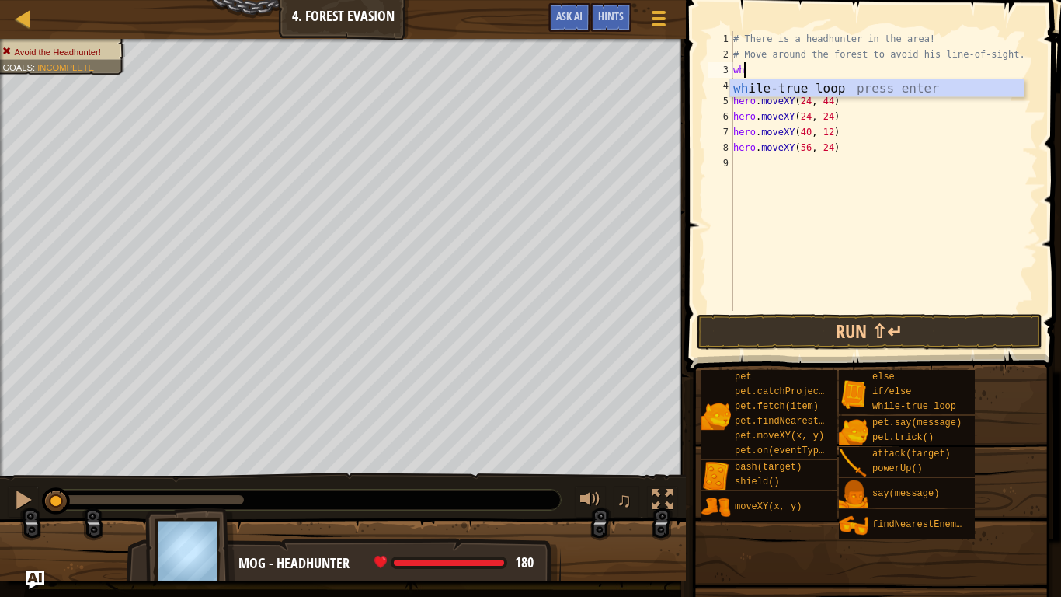
scroll to position [7, 1]
click at [797, 91] on div "wh ile-true loop press enter" at bounding box center [877, 107] width 294 height 56
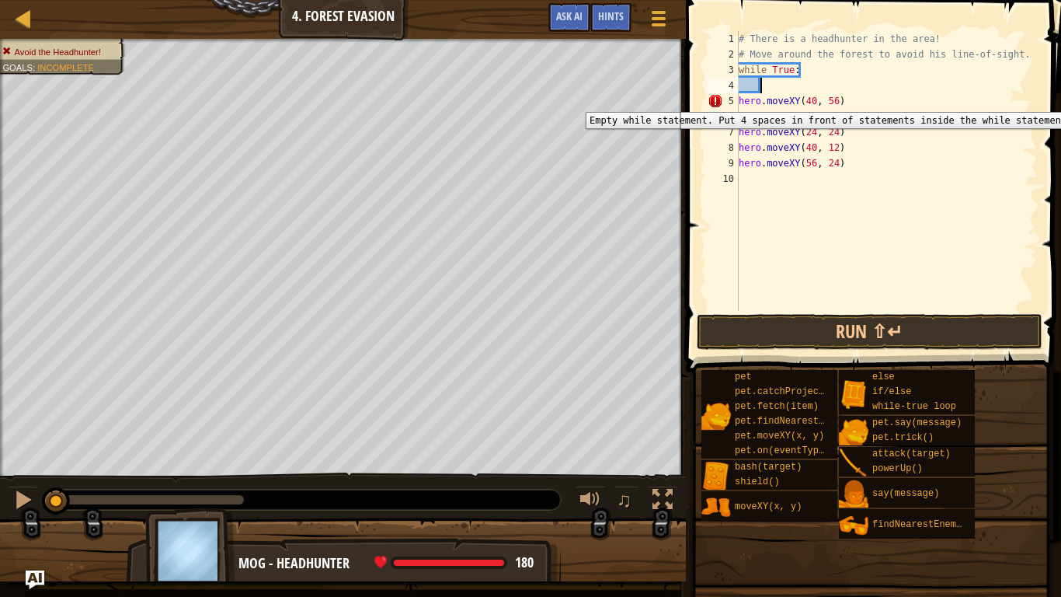
click at [737, 100] on div "5" at bounding box center [723, 101] width 31 height 16
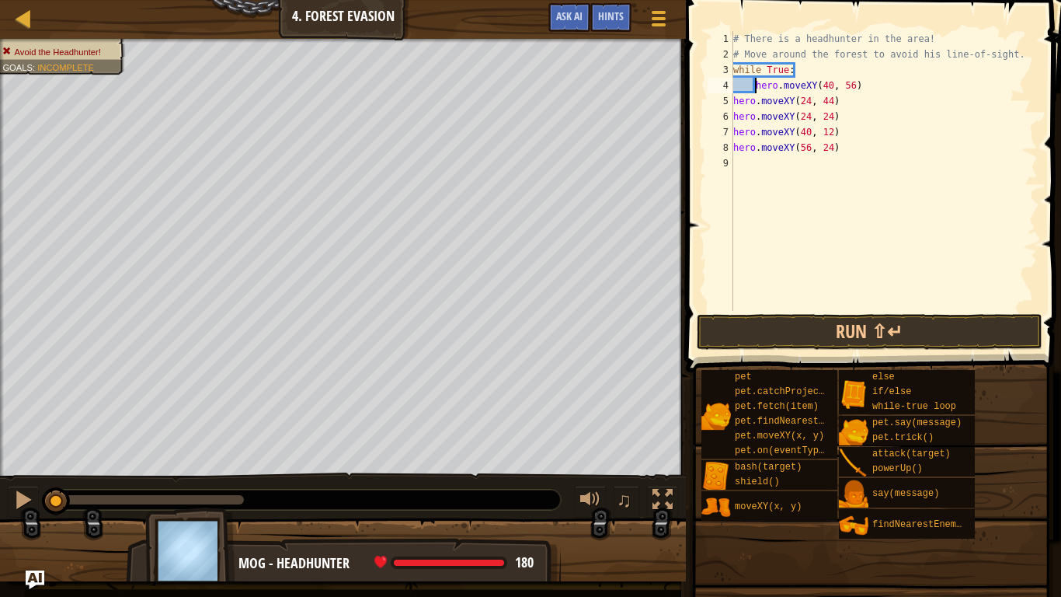
click at [732, 100] on div "5" at bounding box center [721, 101] width 26 height 16
click at [735, 117] on div "# There is a headhunter in the area! # Move around the forest to avoid his line…" at bounding box center [884, 186] width 308 height 311
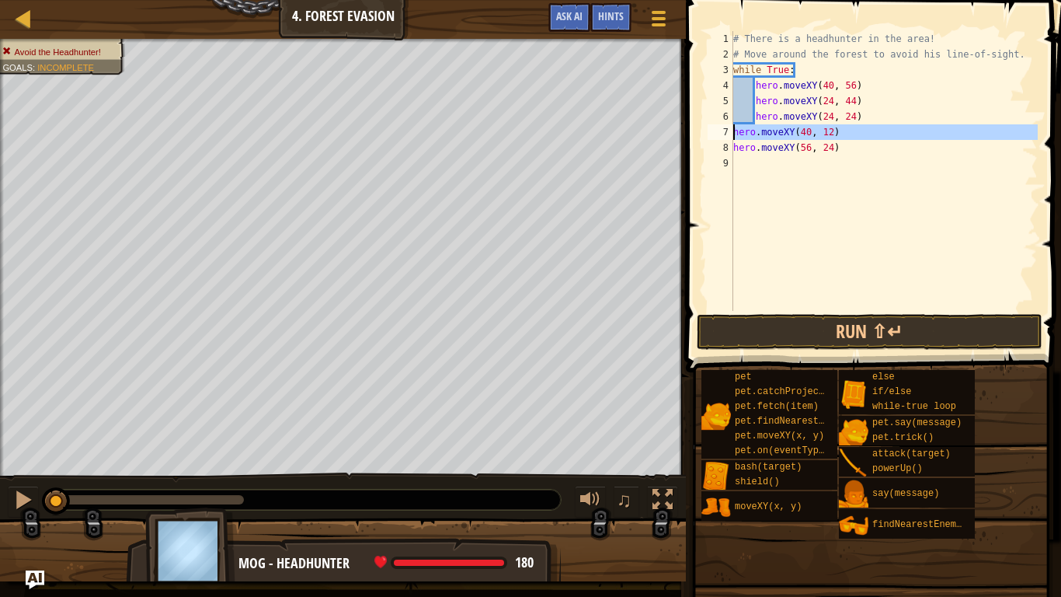
click at [733, 133] on div "7" at bounding box center [721, 132] width 26 height 16
click at [736, 150] on div "# There is a headhunter in the area! # Move around the forest to avoid his line…" at bounding box center [884, 186] width 308 height 311
click at [734, 149] on div "# There is a headhunter in the area! # Move around the forest to avoid his line…" at bounding box center [884, 171] width 308 height 280
type textarea "hero.moveXY(56, 24)"
click at [898, 145] on div "# There is a headhunter in the area! # Move around the forest to avoid his line…" at bounding box center [884, 186] width 308 height 311
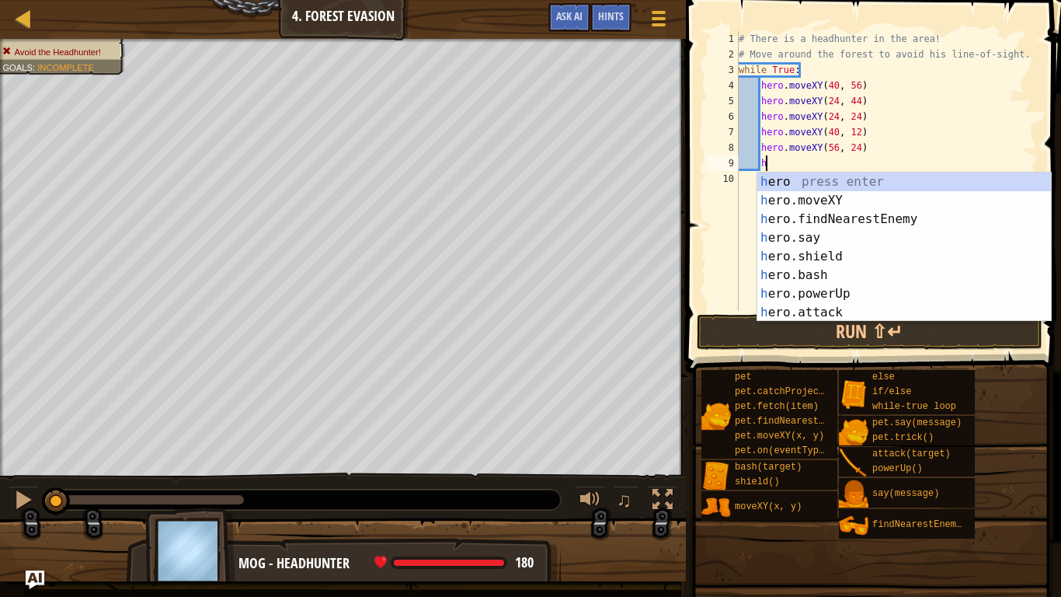
scroll to position [7, 3]
click at [820, 203] on div "h ero press enter h ero.moveXY press enter h ero.findNearestEnemy press enter h…" at bounding box center [904, 265] width 294 height 186
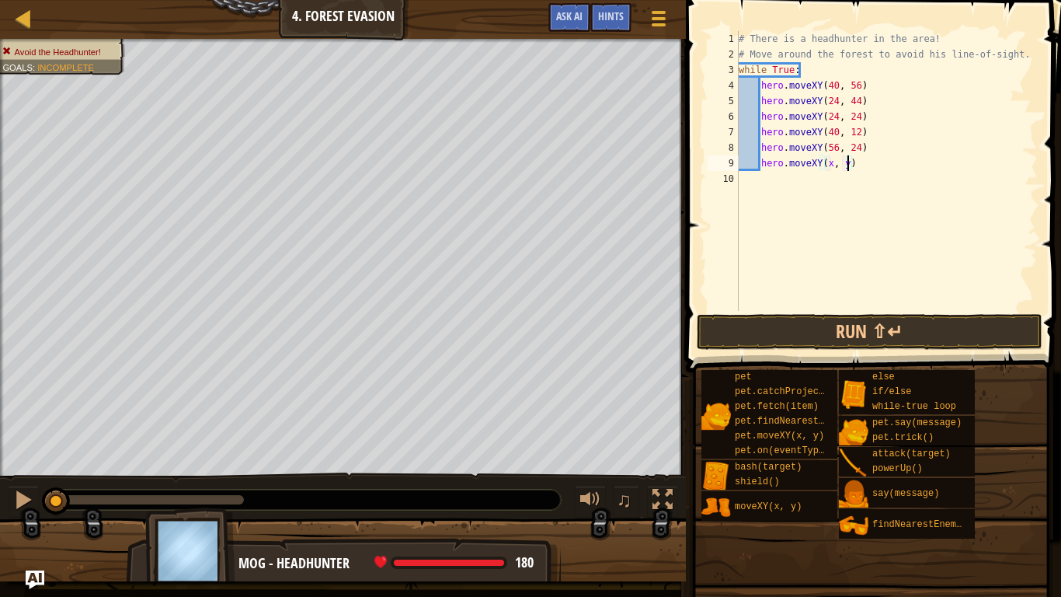
click at [845, 160] on div "# There is a headhunter in the area! # Move around the forest to avoid his line…" at bounding box center [887, 186] width 302 height 311
type textarea "hero.moveXY(56, 44)"
click at [813, 336] on button "Run ⇧↵" at bounding box center [870, 332] width 346 height 36
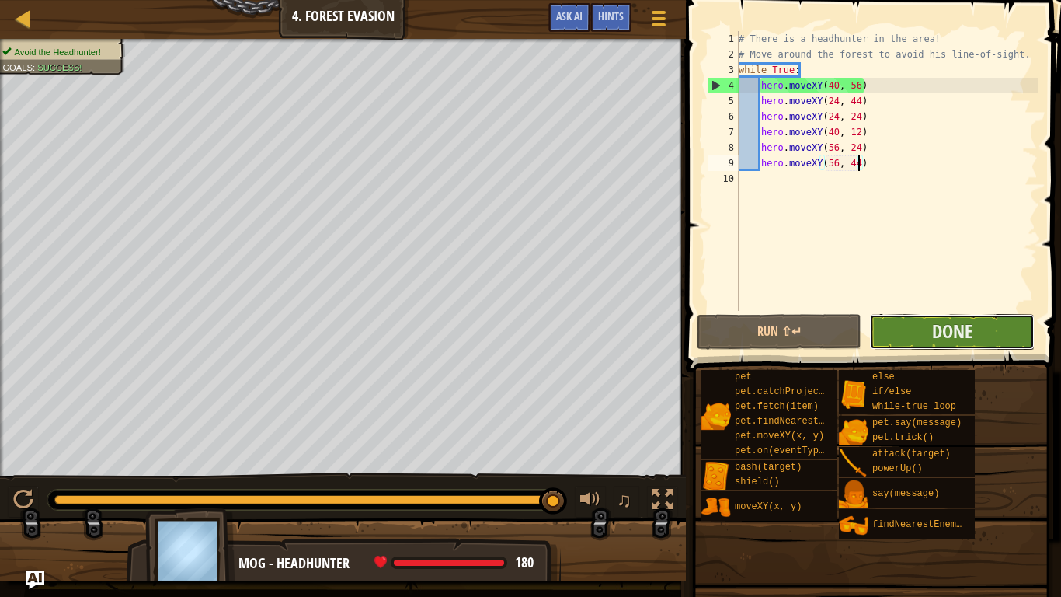
click at [1010, 326] on button "Done" at bounding box center [951, 332] width 165 height 36
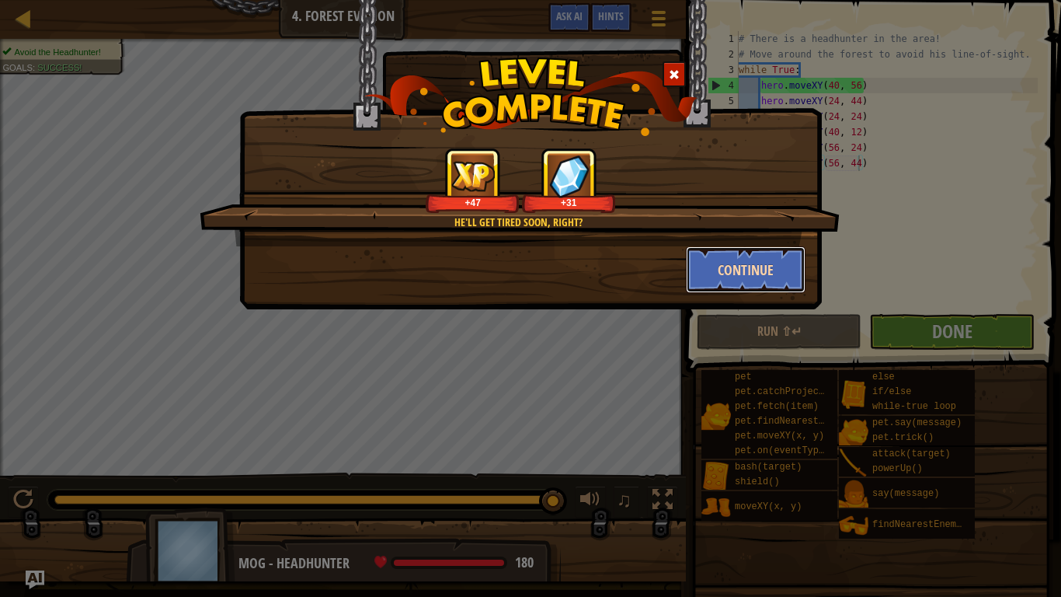
click at [711, 263] on button "Continue" at bounding box center [746, 269] width 120 height 47
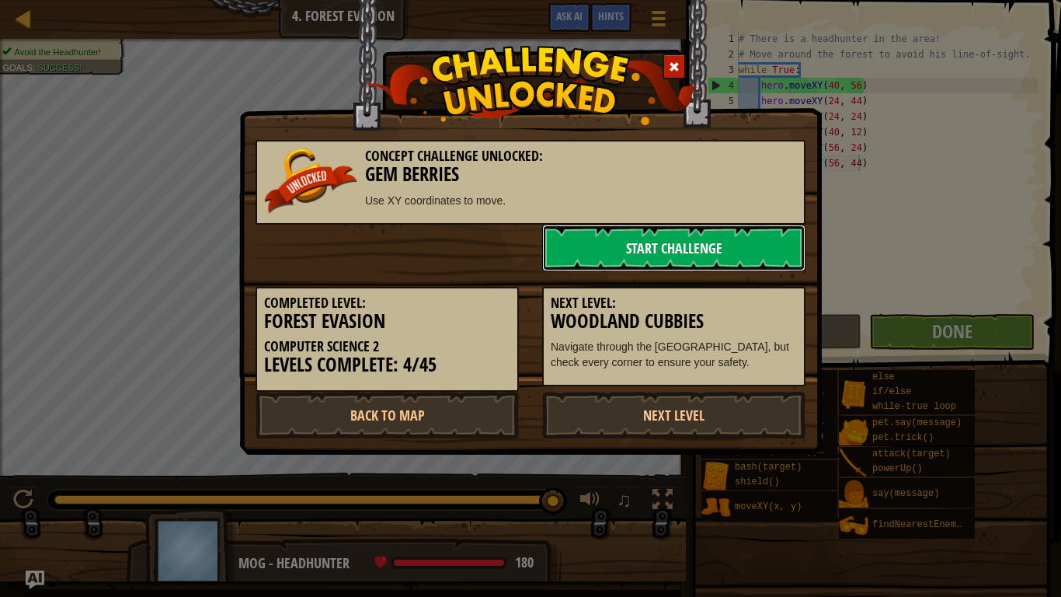
click at [712, 249] on link "Start Challenge" at bounding box center [673, 248] width 263 height 47
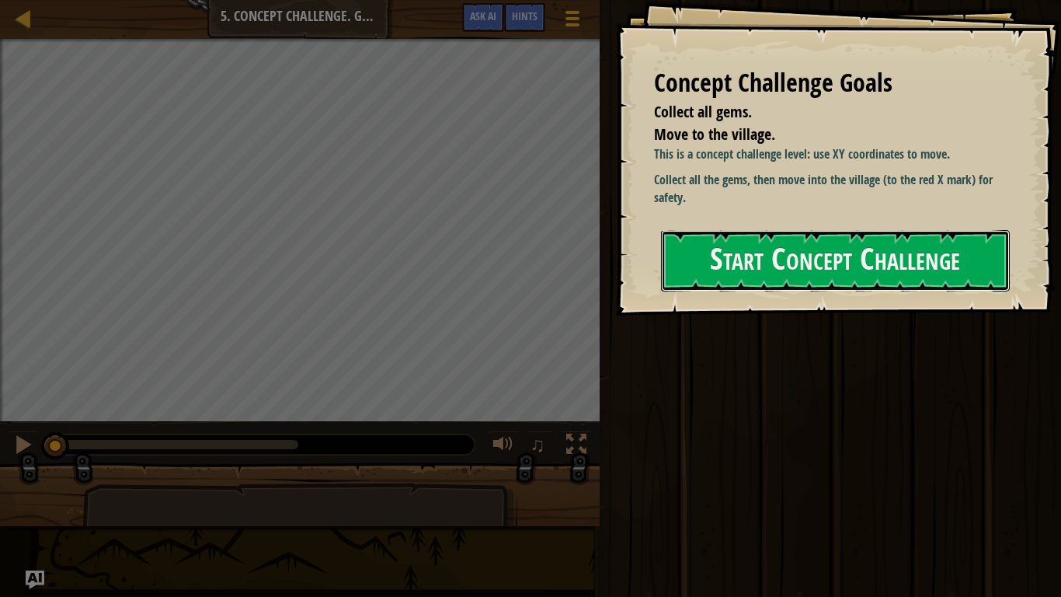
click at [712, 249] on button "Start Concept Challenge" at bounding box center [835, 260] width 349 height 61
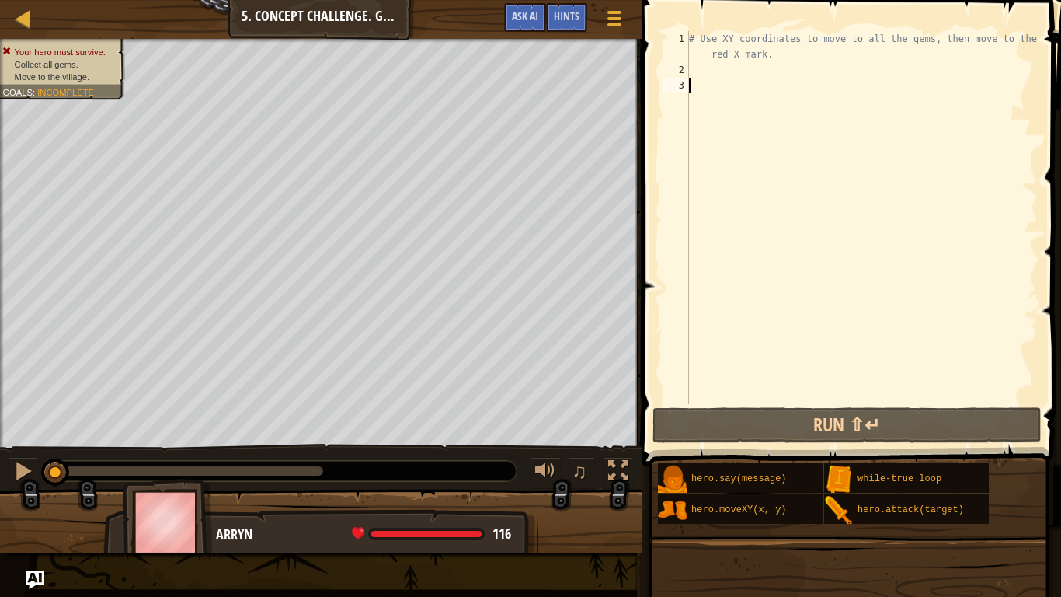
click at [1023, 502] on div "Hints 1 2 3 # Use XY coordinates to move to all the gems, then move to the red …" at bounding box center [849, 294] width 424 height 589
click at [693, 77] on div "# Use XY coordinates to move to all the gems, then move to the red X mark." at bounding box center [862, 241] width 352 height 420
click at [692, 78] on div "# Use XY coordinates to move to all the gems, then move to the red X mark." at bounding box center [862, 241] width 352 height 420
click at [728, 71] on div "# Use XY coordinates to move to all the gems, then move to the red X mark." at bounding box center [862, 241] width 352 height 420
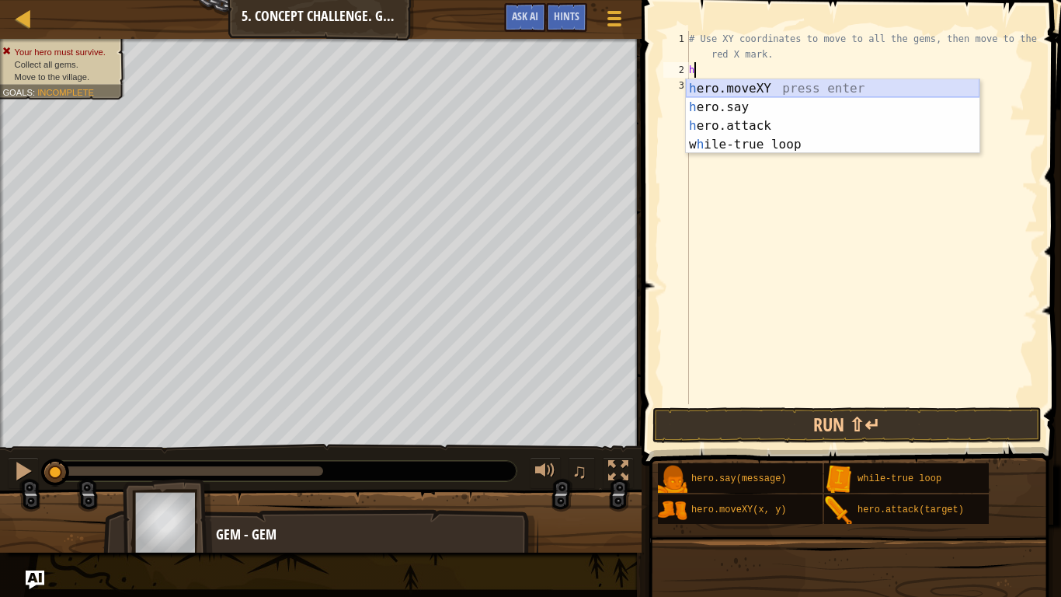
click at [736, 89] on div "h ero.moveXY press enter h ero.say press enter h ero.attack press enter w h ile…" at bounding box center [833, 135] width 294 height 112
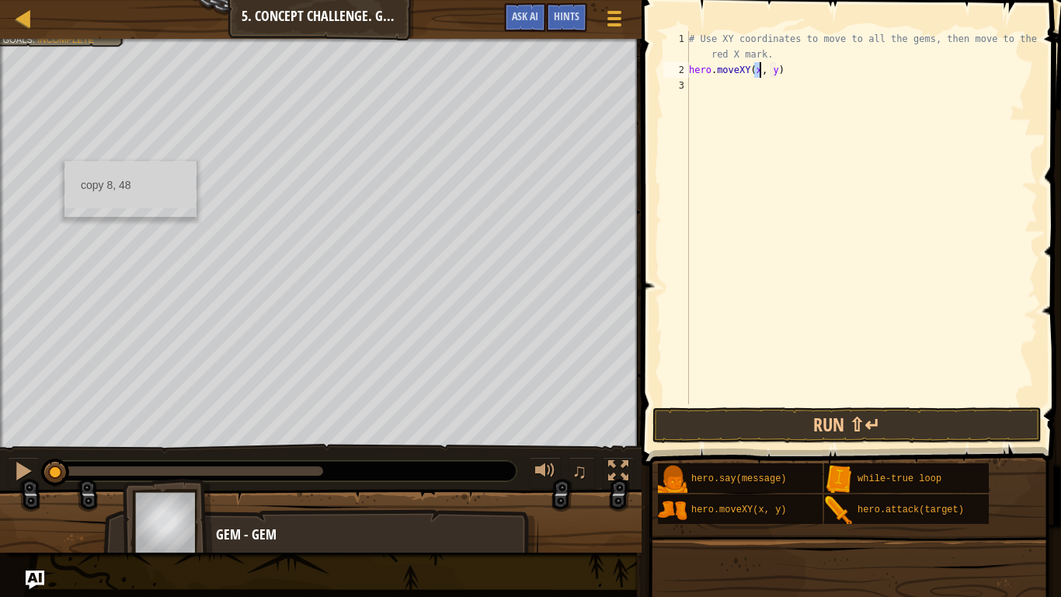
click at [775, 70] on div "# Use XY coordinates to move to all the gems, then move to the red X mark. hero…" at bounding box center [862, 241] width 352 height 420
type textarea "hero.moveXY(8, 48)"
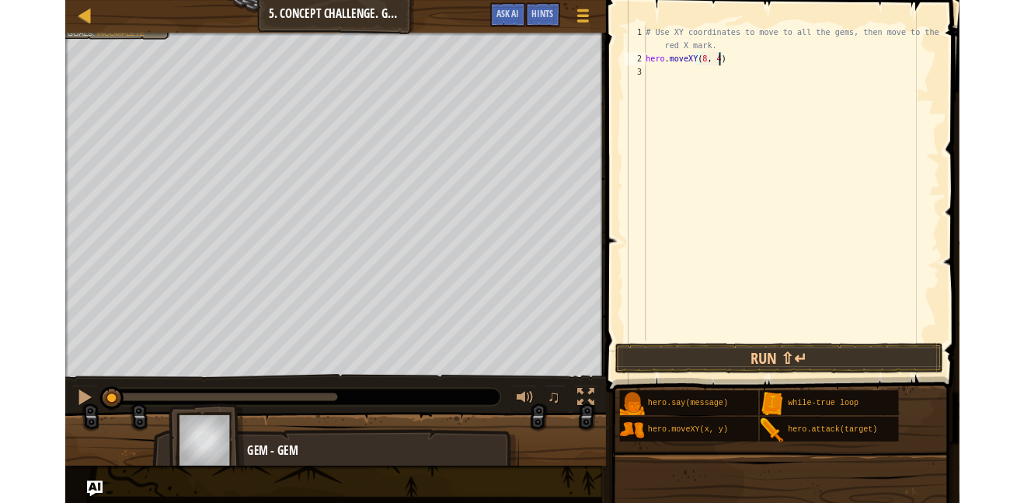
scroll to position [7, 13]
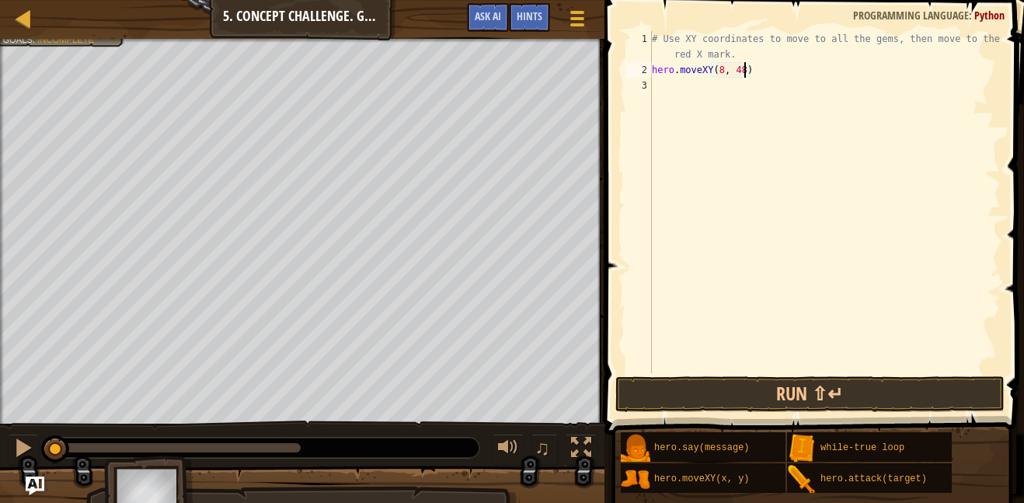
click at [675, 86] on div "# Use XY coordinates to move to all the gems, then move to the red X mark. hero…" at bounding box center [825, 225] width 352 height 388
type textarea "h"
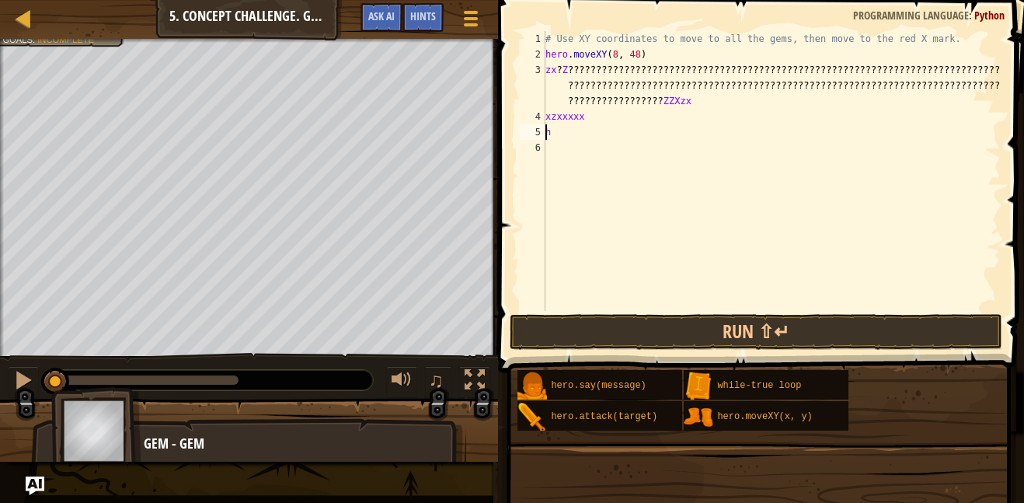
scroll to position [7, 2]
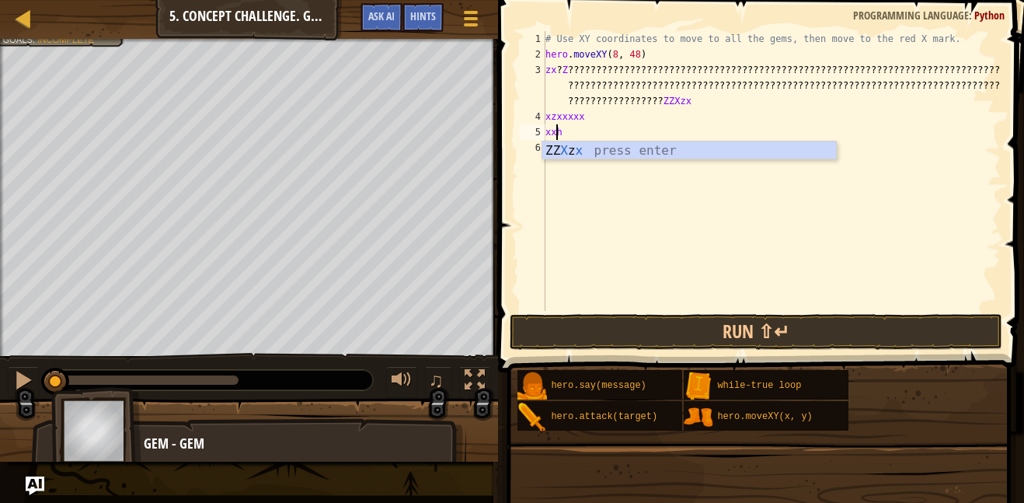
type textarea "ZZXzx"
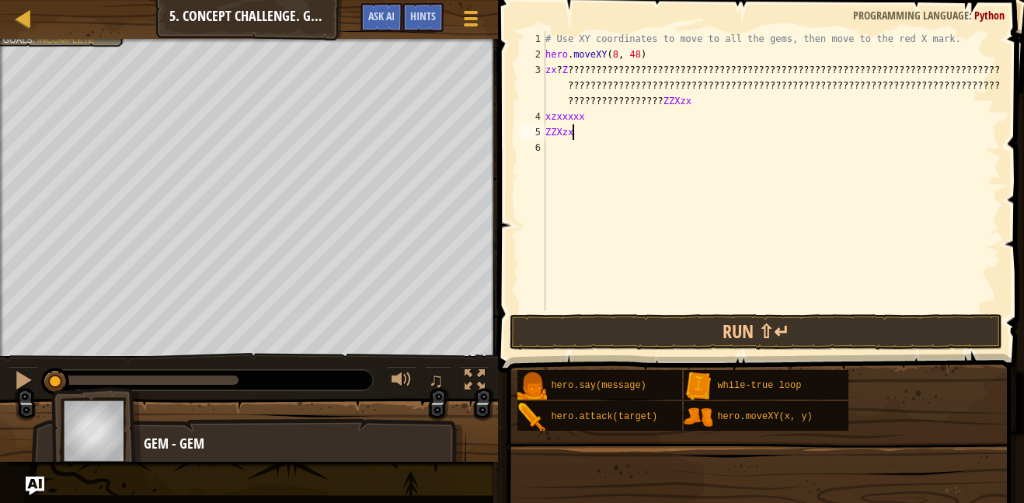
scroll to position [7, 0]
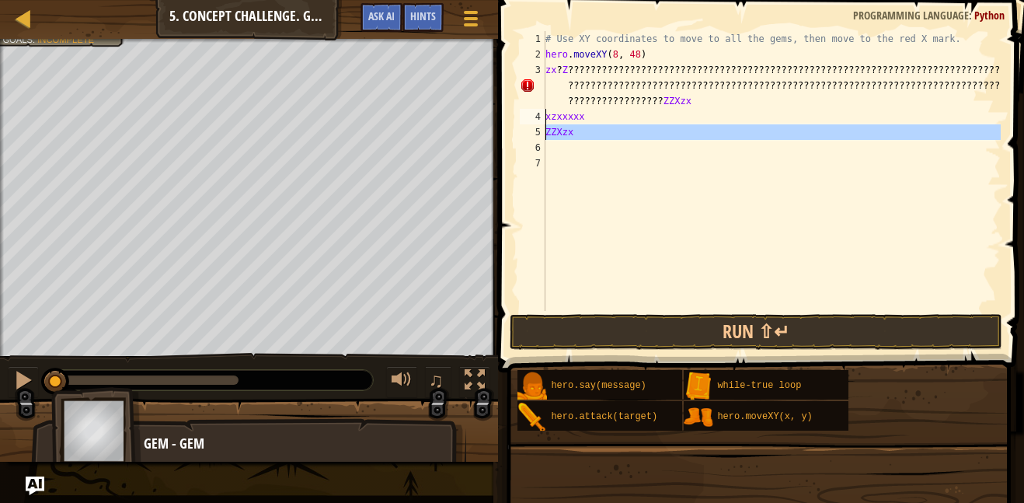
type textarea "zx?Z???????????????????????????????????????????????????????????????????????????…"
